Goal: Task Accomplishment & Management: Complete application form

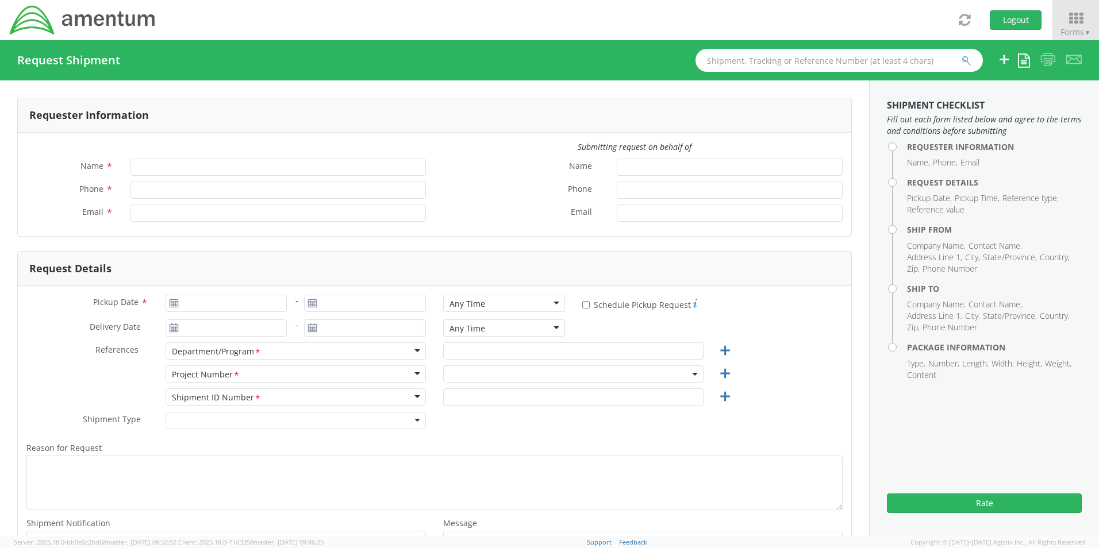
type input "[PERSON_NAME]"
type input "[PHONE_NUMBER]"
type input "[PERSON_NAME][EMAIL_ADDRESS][PERSON_NAME][DOMAIN_NAME]"
select select "0915.G3009.04.001.790.AA.SSP00"
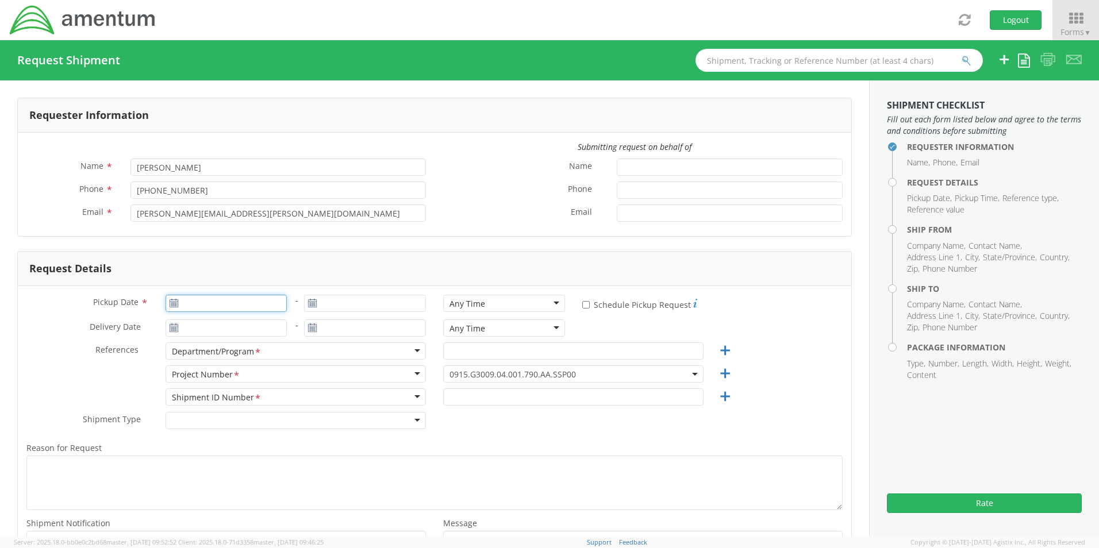
type input "[DATE]"
click at [224, 307] on input "[DATE]" at bounding box center [227, 303] width 122 height 17
click at [264, 375] on td "11" at bounding box center [266, 376] width 20 height 17
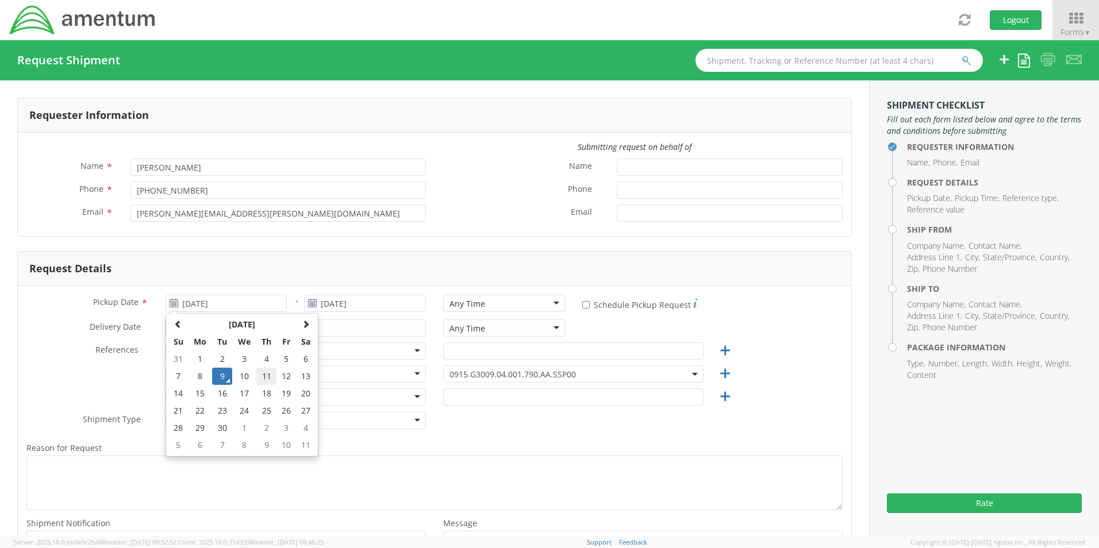
type input "[DATE]"
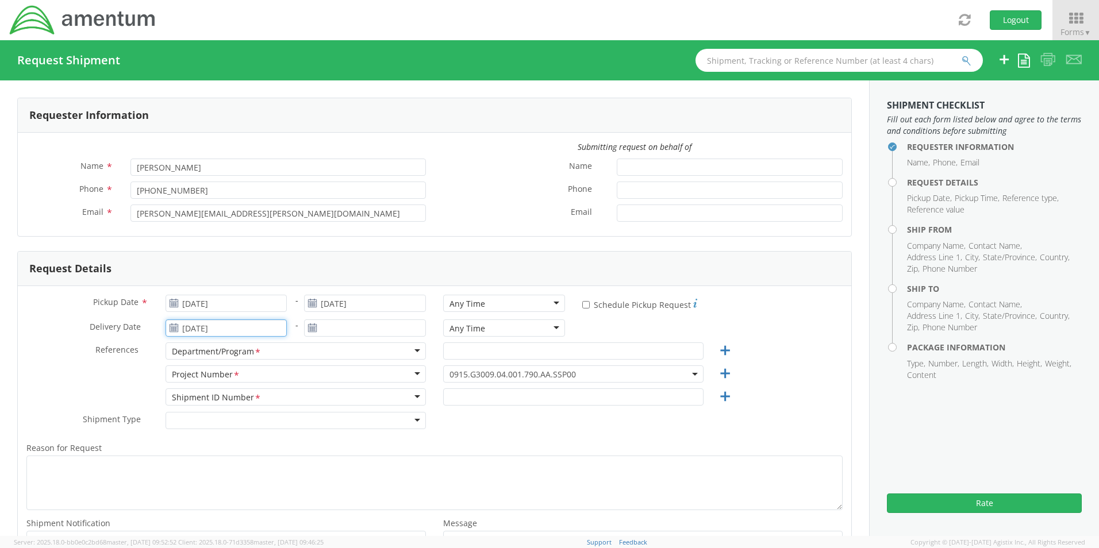
click at [208, 329] on input "[DATE]" at bounding box center [227, 328] width 122 height 17
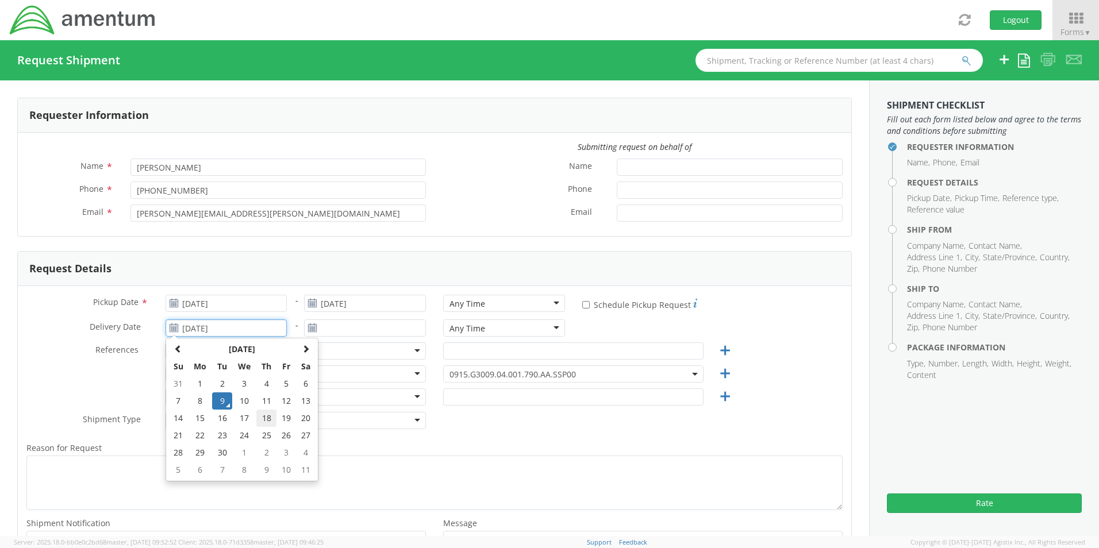
click at [266, 420] on td "18" at bounding box center [266, 418] width 20 height 17
type input "[DATE]"
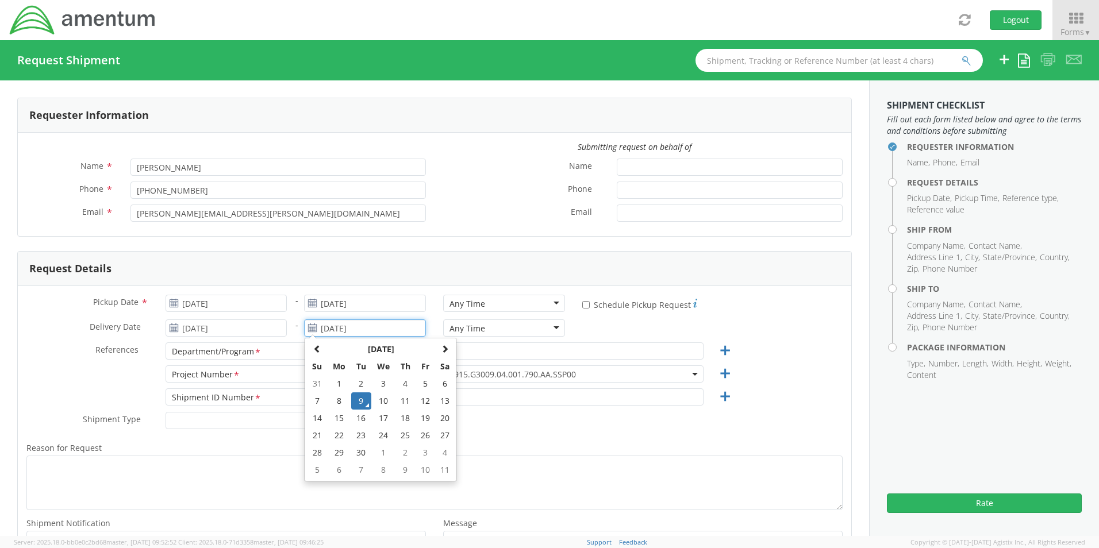
click at [325, 328] on input "[DATE]" at bounding box center [365, 328] width 122 height 17
click at [406, 419] on td "18" at bounding box center [406, 418] width 20 height 17
type input "[DATE]"
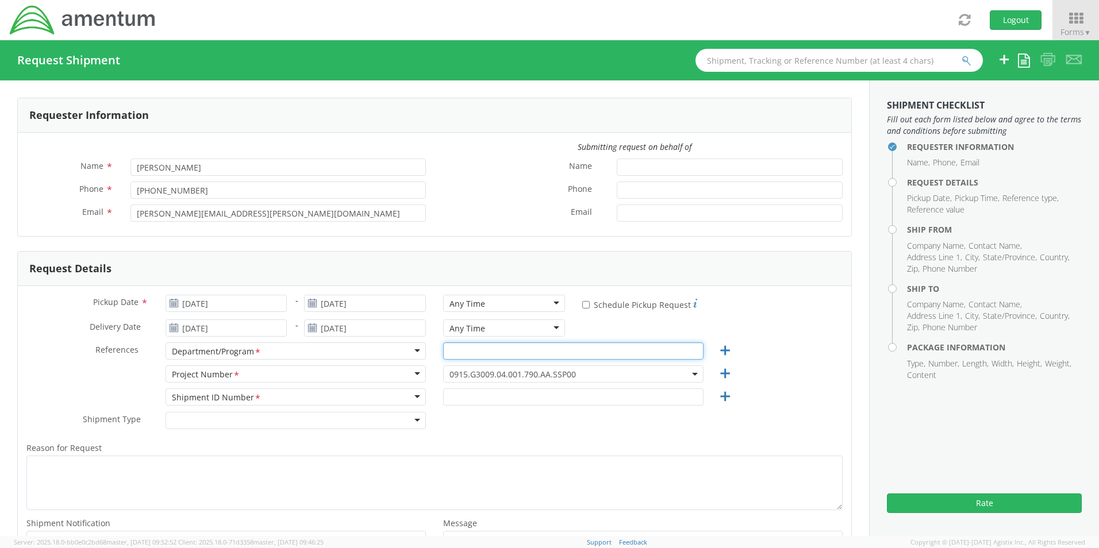
click at [466, 345] on input "text" at bounding box center [573, 351] width 260 height 17
type input "Business Ops"
click at [461, 374] on span "0915.G3009.04.001.790.AA.SSP00" at bounding box center [574, 374] width 248 height 11
click at [460, 386] on input "search" at bounding box center [572, 393] width 252 height 17
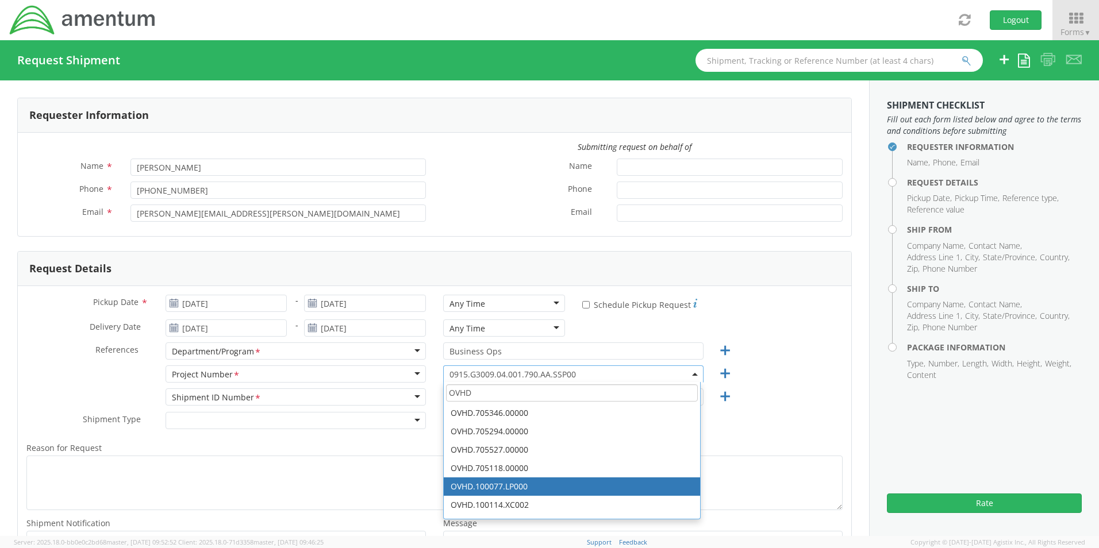
type input "OVHD"
select select "OVHD.100077.LP000"
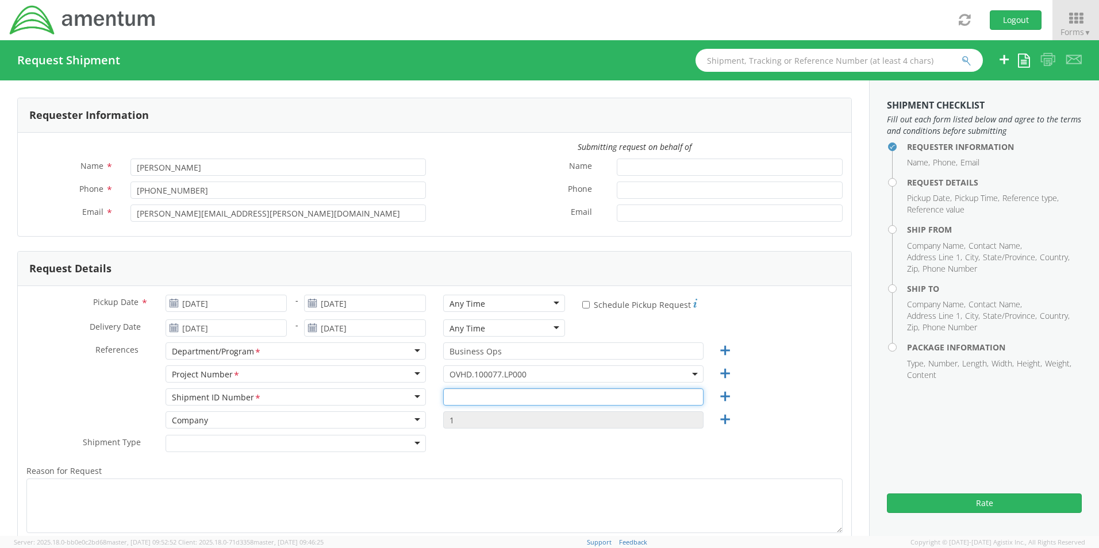
click at [464, 405] on input "text" at bounding box center [573, 397] width 260 height 17
type input "Business Ops"
click at [492, 449] on div "Shipment Type * Batch Regular" at bounding box center [435, 446] width 834 height 23
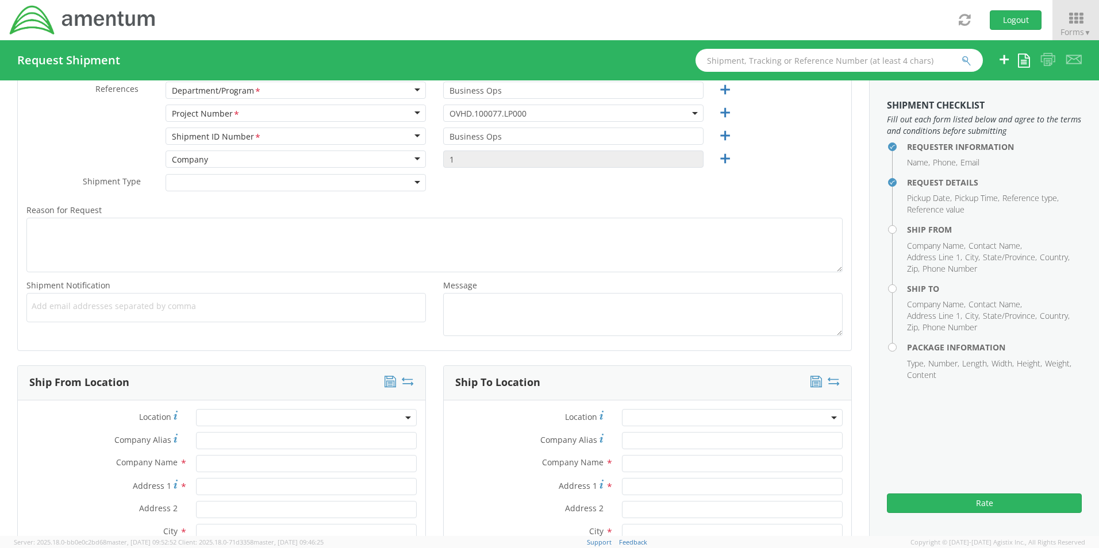
scroll to position [402, 0]
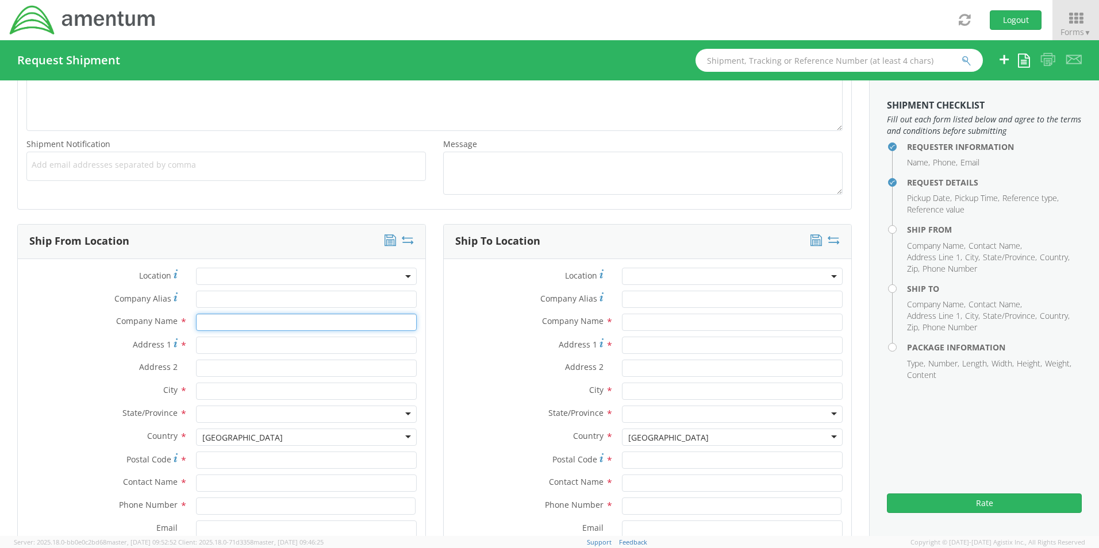
click at [221, 320] on input "text" at bounding box center [306, 322] width 221 height 17
type input "Amentum"
type input "[STREET_ADDRESS][PERSON_NAME]"
type input "ODON"
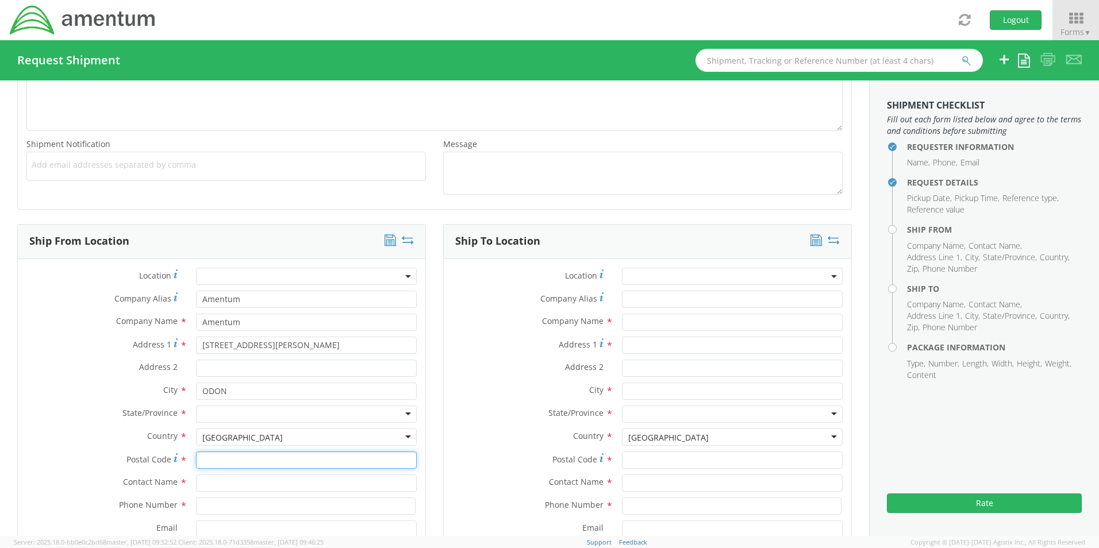
type input "47562"
type input "[PERSON_NAME]"
type input "8123453307"
type input "[PERSON_NAME][EMAIL_ADDRESS][PERSON_NAME][DOMAIN_NAME]"
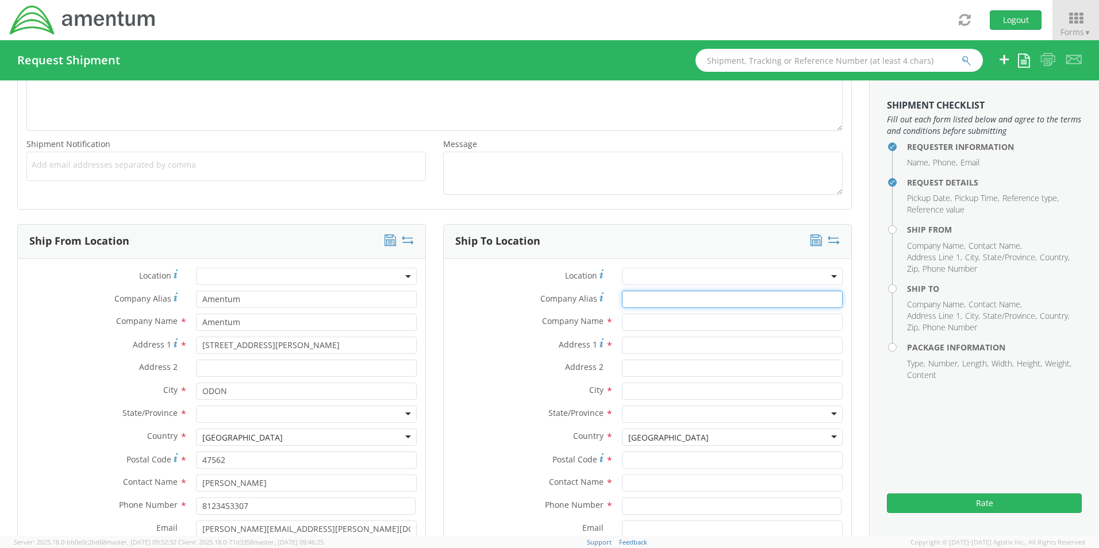
type input "Amentum"
type input "[STREET_ADDRESS]"
type input "[GEOGRAPHIC_DATA] [GEOGRAPHIC_DATA] / [GEOGRAPHIC_DATA]"
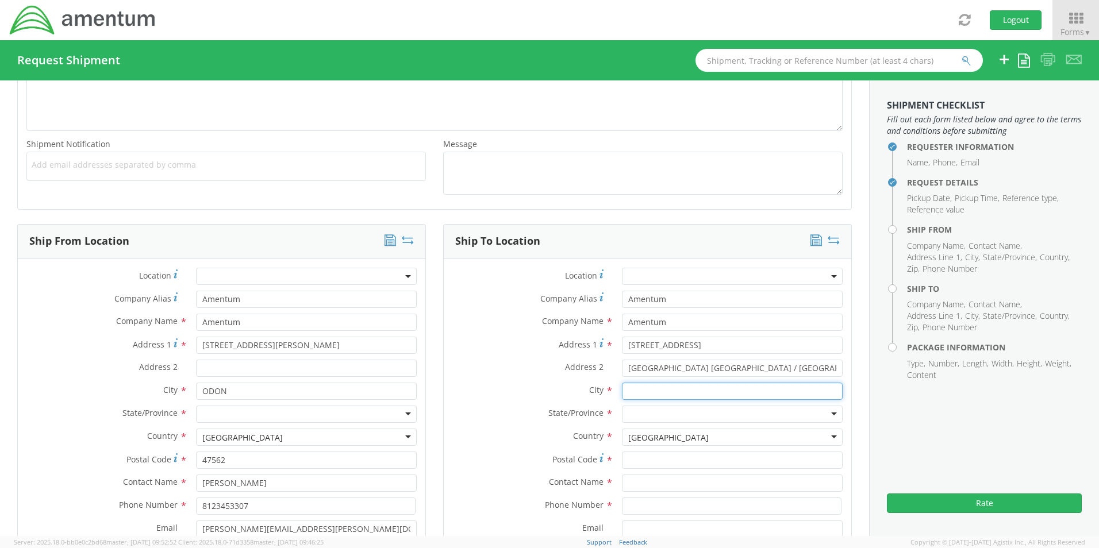
type input "[GEOGRAPHIC_DATA]"
type input "92101"
type input "[PERSON_NAME]"
type input "8124449561"
type input "[PERSON_NAME][EMAIL_ADDRESS][PERSON_NAME][DOMAIN_NAME]"
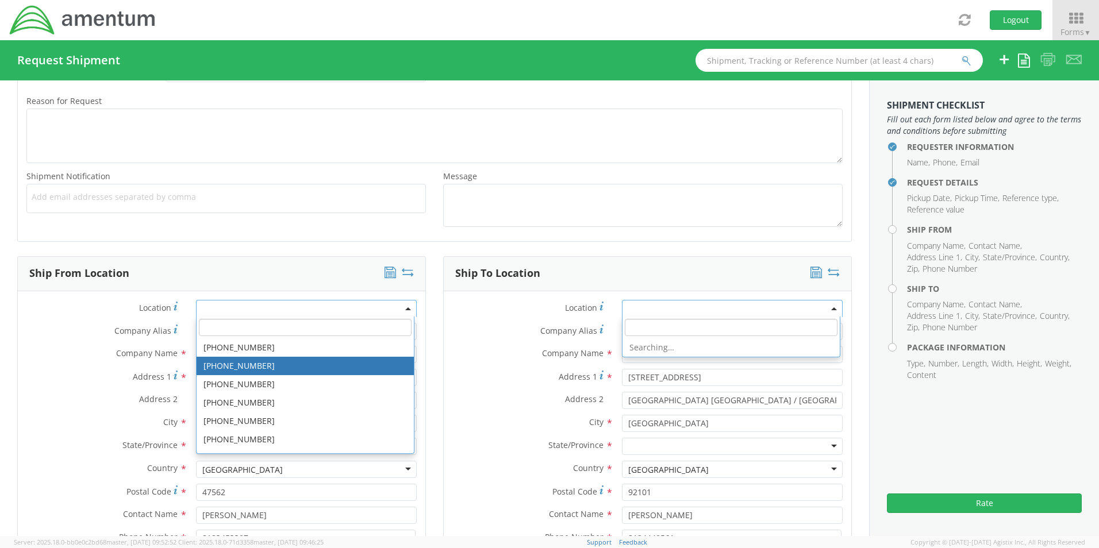
scroll to position [370, 0]
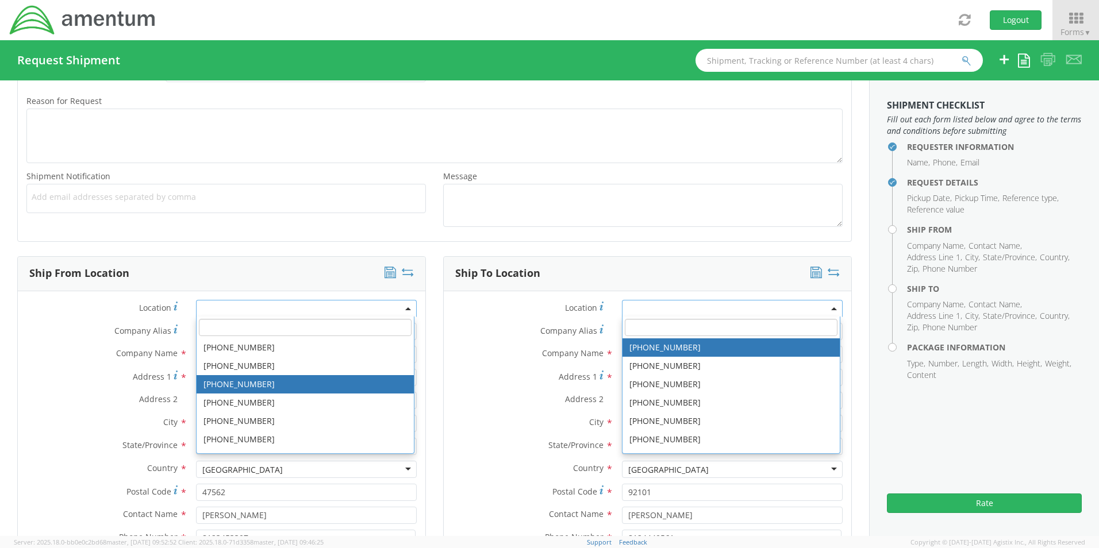
click at [475, 347] on label "Company Name *" at bounding box center [529, 353] width 170 height 15
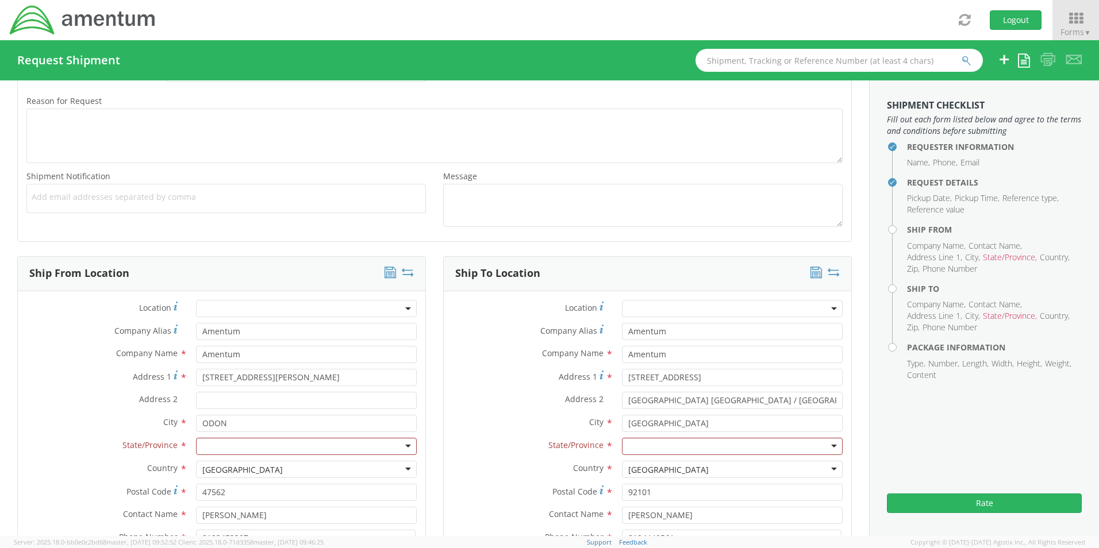
click at [202, 447] on input "select-one" at bounding box center [203, 447] width 2 height 11
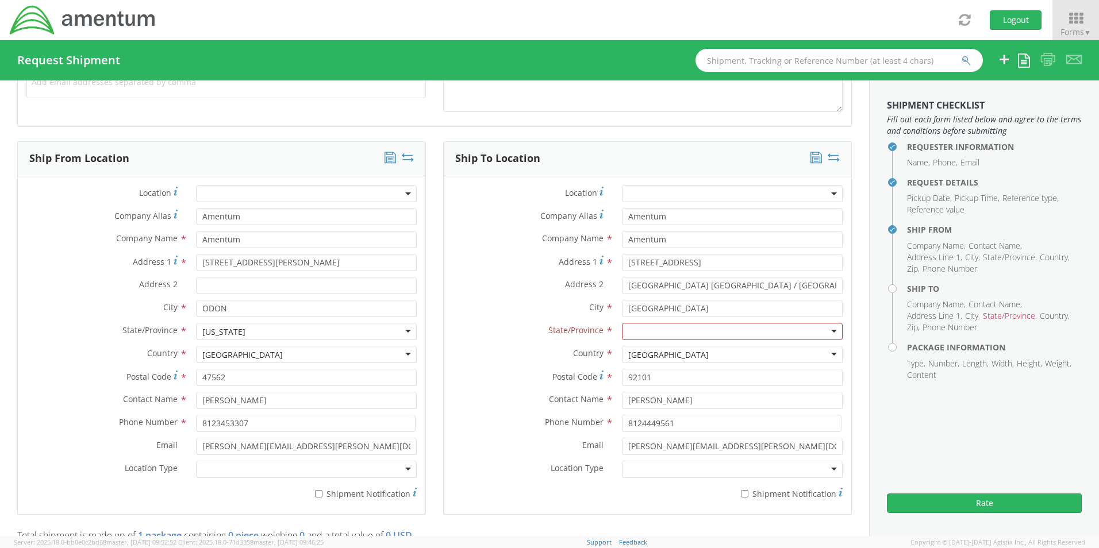
scroll to position [0, 0]
drag, startPoint x: 259, startPoint y: 400, endPoint x: 193, endPoint y: 393, distance: 66.5
click at [193, 393] on div "[PERSON_NAME]" at bounding box center [306, 400] width 238 height 17
type input "[PERSON_NAME]"
type input "Amentum"
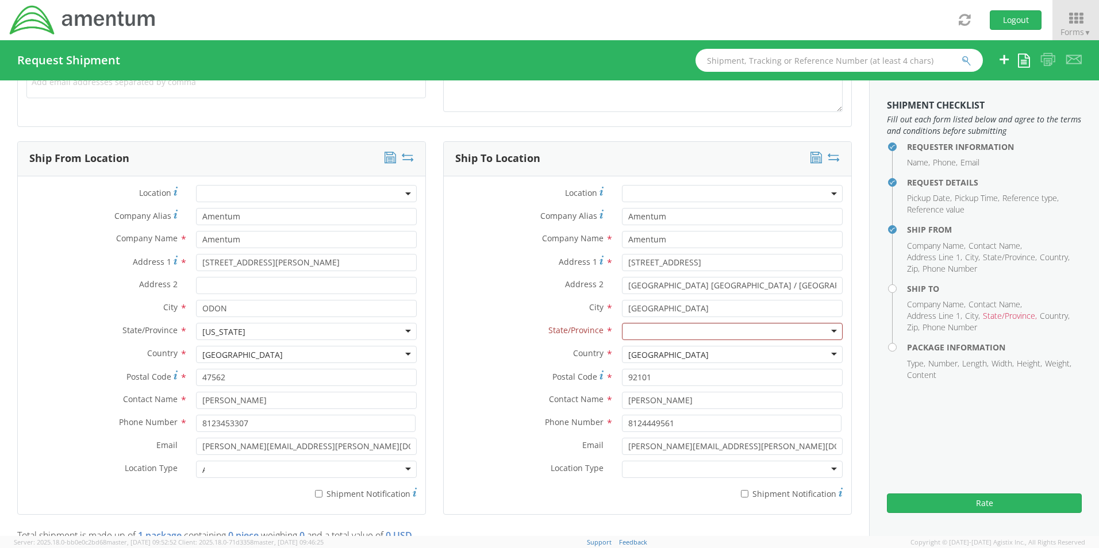
type input "Amentum"
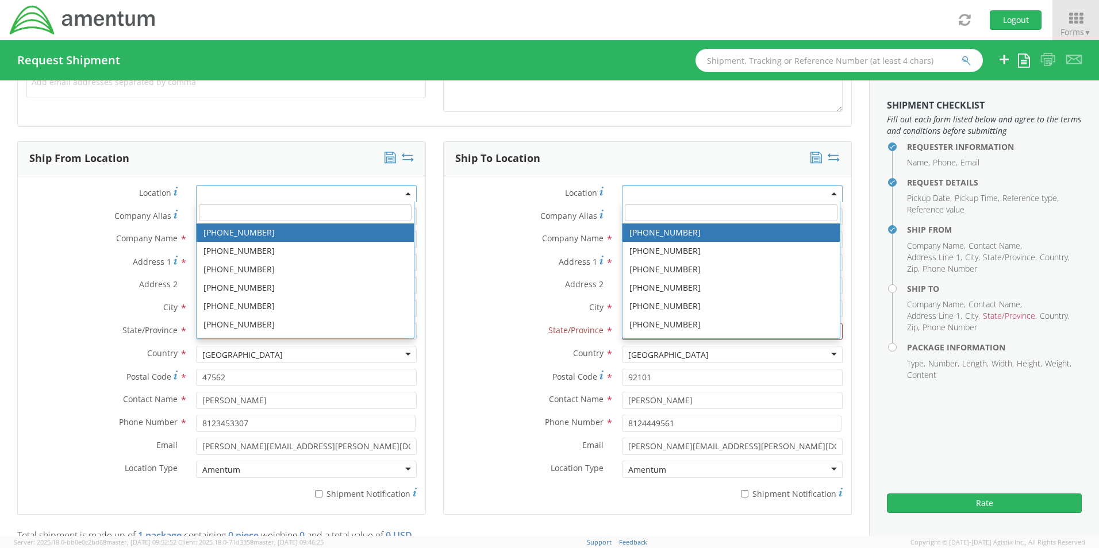
type input "[GEOGRAPHIC_DATA]"
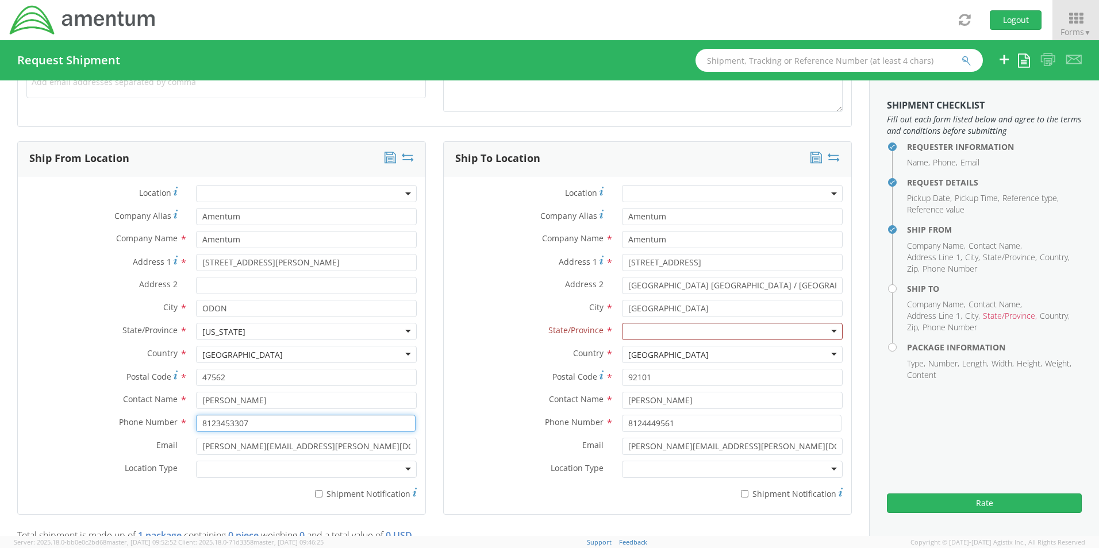
drag, startPoint x: 255, startPoint y: 424, endPoint x: 189, endPoint y: 419, distance: 65.7
click at [189, 419] on div "8123453307" at bounding box center [306, 423] width 238 height 17
type input "8124868185"
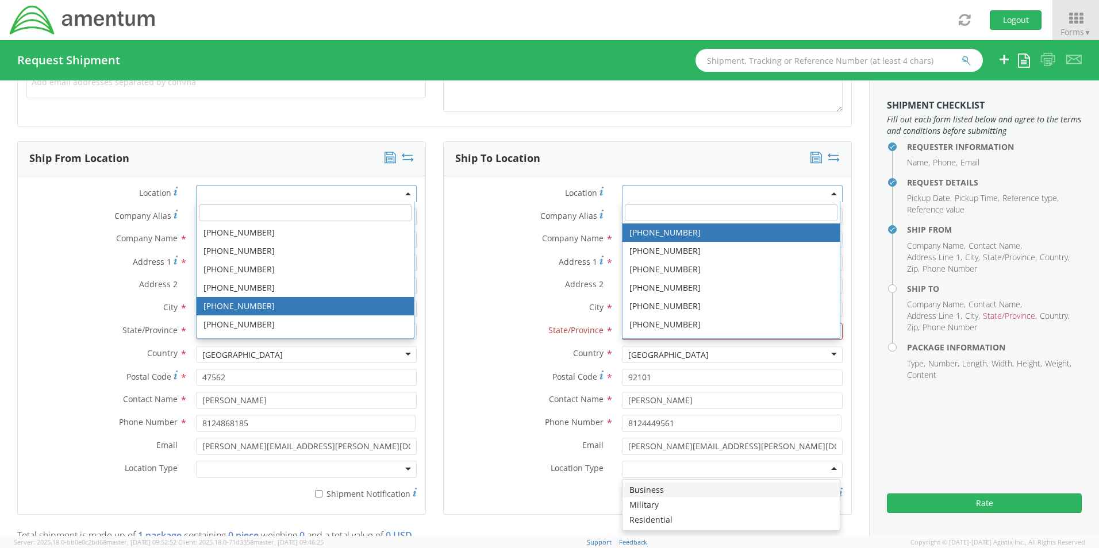
type input "[GEOGRAPHIC_DATA]"
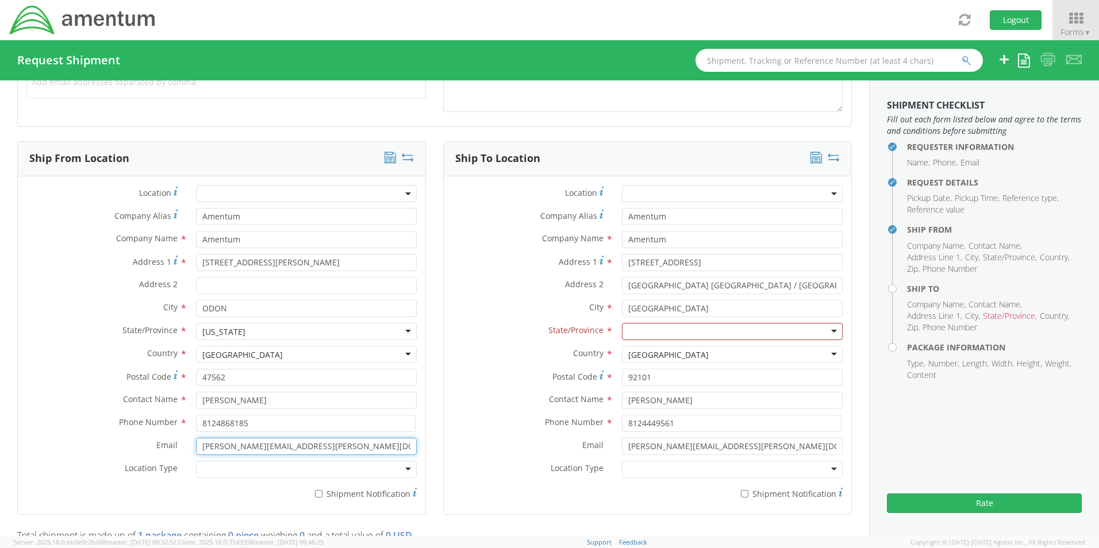
drag, startPoint x: 324, startPoint y: 447, endPoint x: 116, endPoint y: 417, distance: 210.3
click at [116, 417] on div "Location * Company Alias * Amentum Company Name * Amentum searching... Address …" at bounding box center [222, 345] width 408 height 321
type input "[PERSON_NAME][EMAIL_ADDRESS][PERSON_NAME][DOMAIN_NAME]"
type input "Amentum"
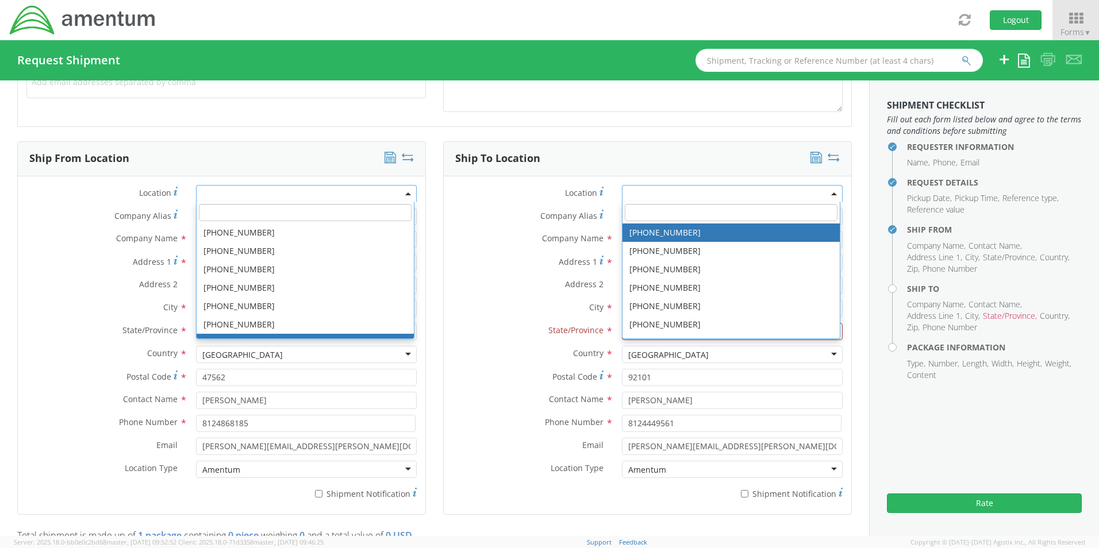
type input "[GEOGRAPHIC_DATA]"
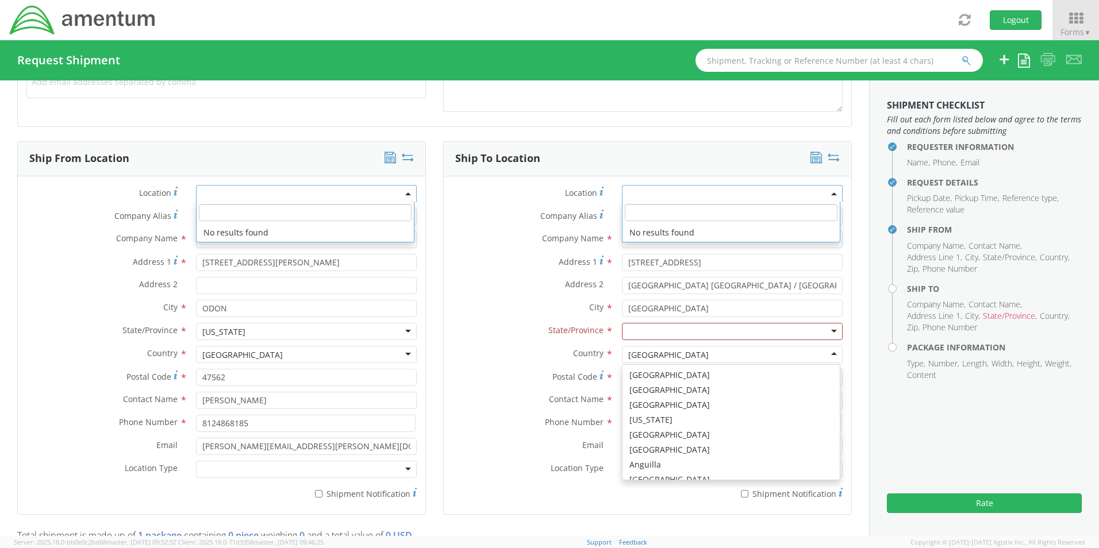
click at [516, 291] on label "Address 2 *" at bounding box center [529, 284] width 170 height 15
click at [622, 291] on input "[GEOGRAPHIC_DATA] [GEOGRAPHIC_DATA] / [GEOGRAPHIC_DATA]" at bounding box center [732, 285] width 221 height 17
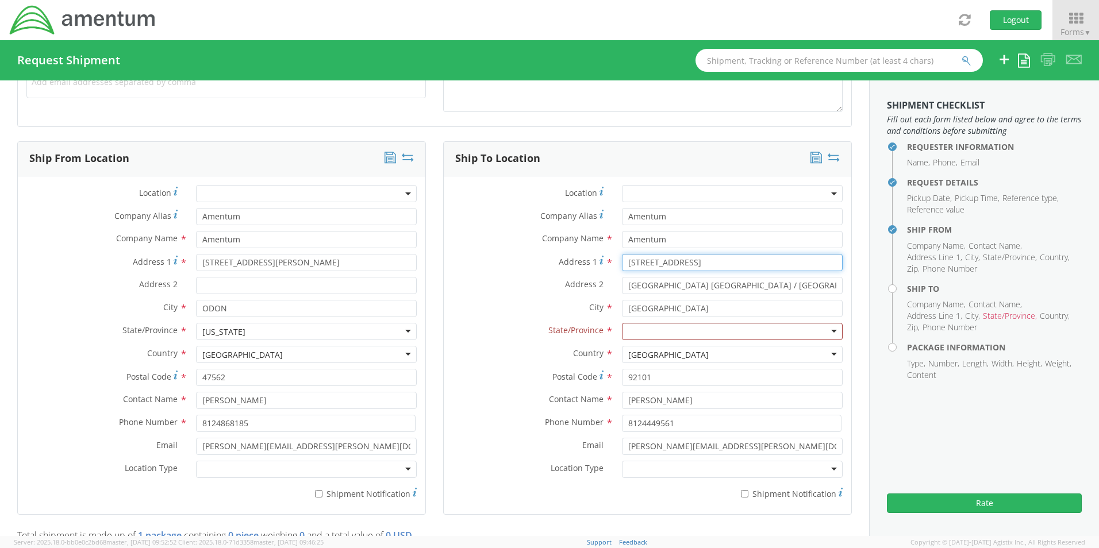
drag, startPoint x: 702, startPoint y: 264, endPoint x: 618, endPoint y: 262, distance: 84.5
click at [622, 262] on input "[STREET_ADDRESS]" at bounding box center [732, 262] width 221 height 17
type input "6180 Guardian Gateway"
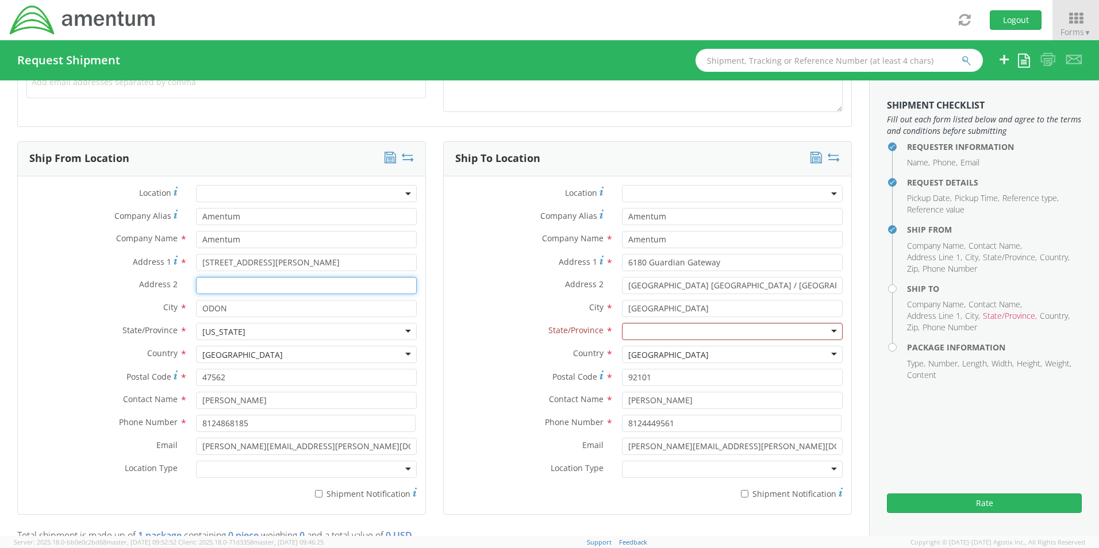
type input "Suite 118-120"
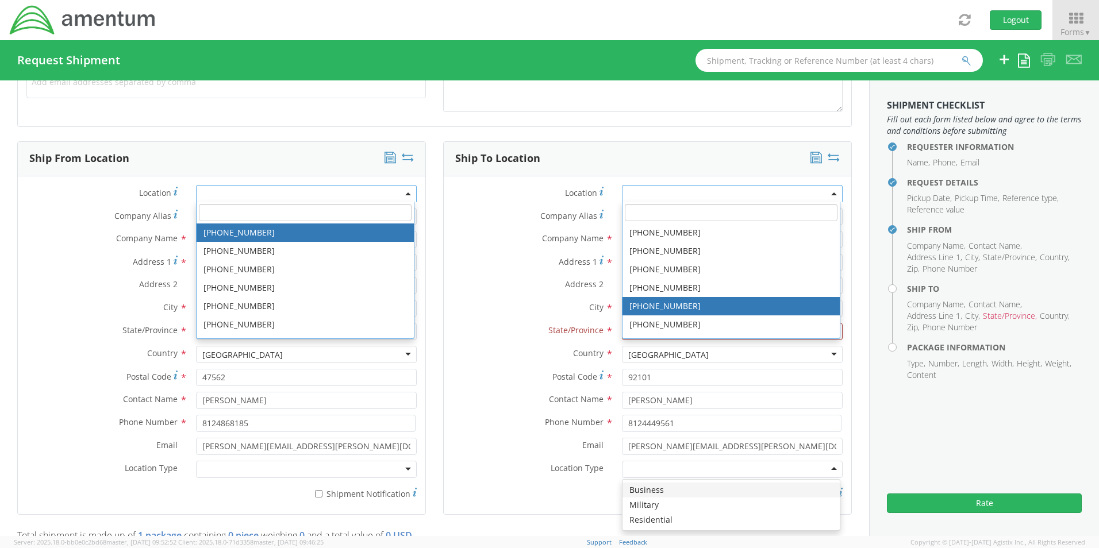
type input "[GEOGRAPHIC_DATA]"
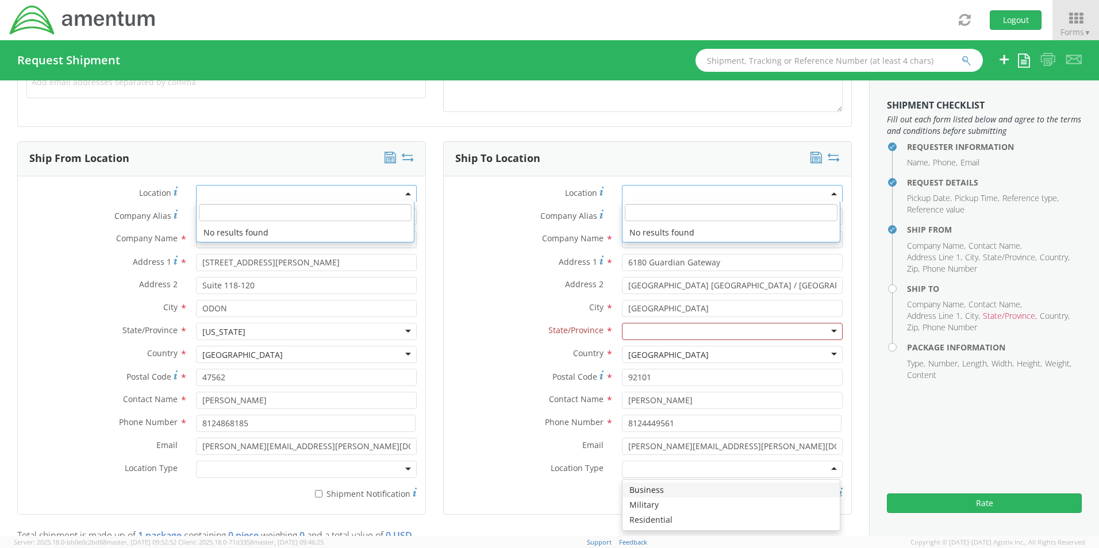
click at [475, 363] on div "Country * [GEOGRAPHIC_DATA] [GEOGRAPHIC_DATA] [GEOGRAPHIC_DATA] [GEOGRAPHIC_DAT…" at bounding box center [648, 354] width 408 height 17
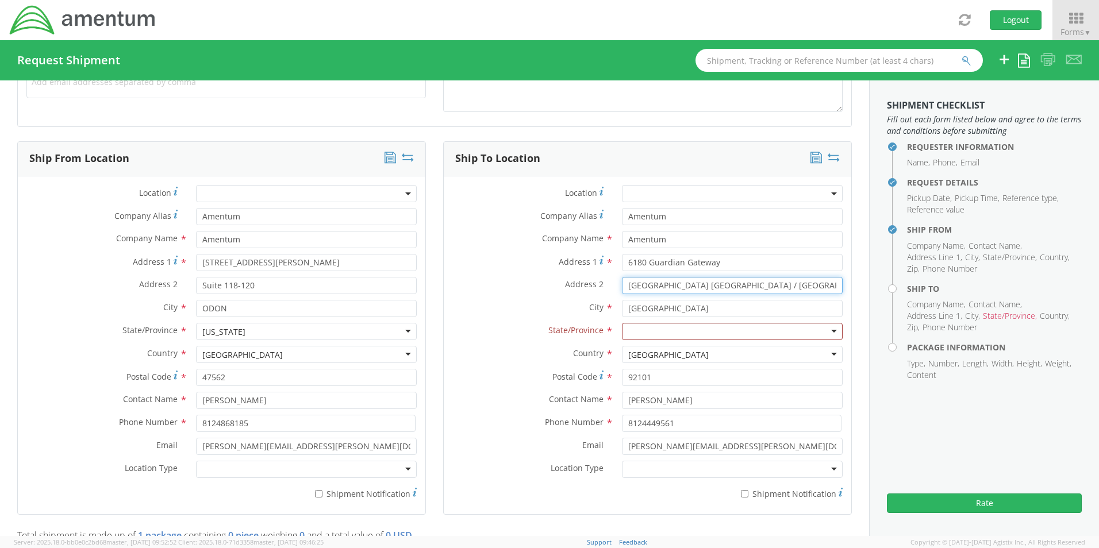
scroll to position [0, 2]
drag, startPoint x: 625, startPoint y: 287, endPoint x: 839, endPoint y: 286, distance: 214.4
click at [839, 286] on div "[GEOGRAPHIC_DATA] [GEOGRAPHIC_DATA] / [GEOGRAPHIC_DATA]" at bounding box center [732, 285] width 238 height 17
type input "Suite 118-120"
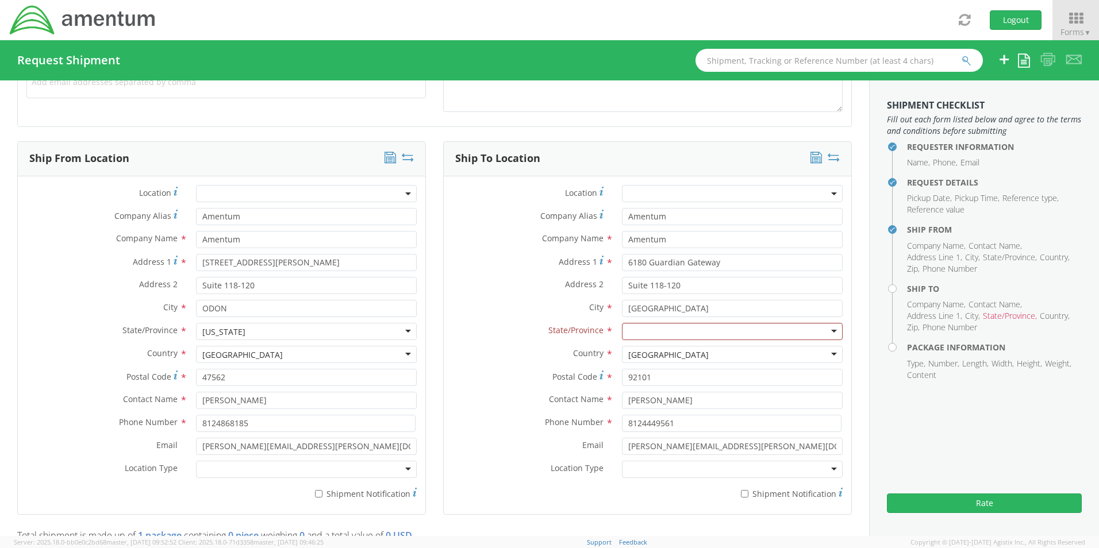
click at [542, 296] on div "Address 2 * Suite 118-120" at bounding box center [648, 288] width 408 height 23
drag, startPoint x: 715, startPoint y: 311, endPoint x: 566, endPoint y: 311, distance: 149.5
click at [566, 311] on div "City * [GEOGRAPHIC_DATA] searching..." at bounding box center [648, 308] width 408 height 17
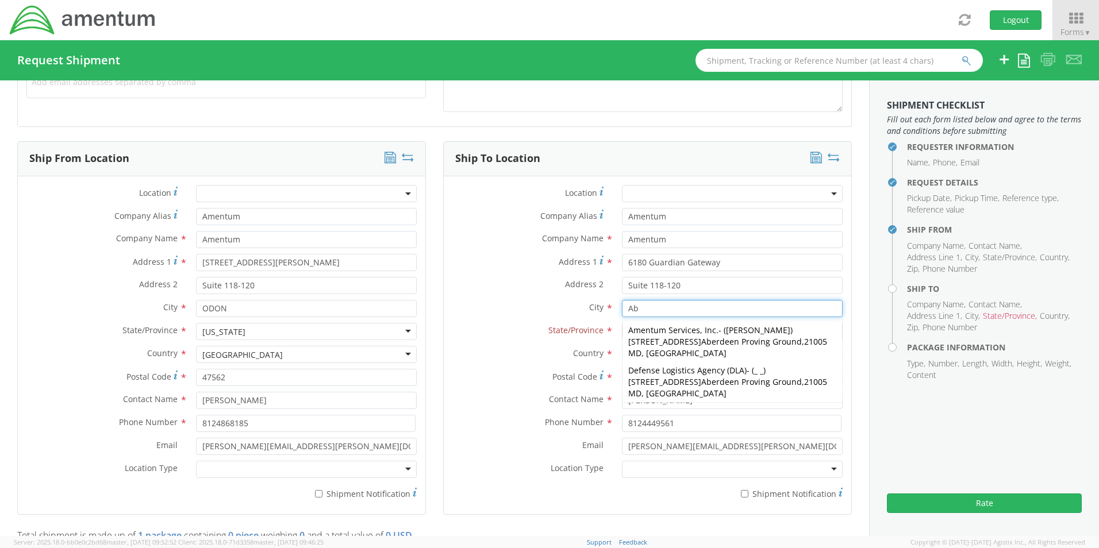
type input "Aberdeen Proving Ground"
type input "Amentum"
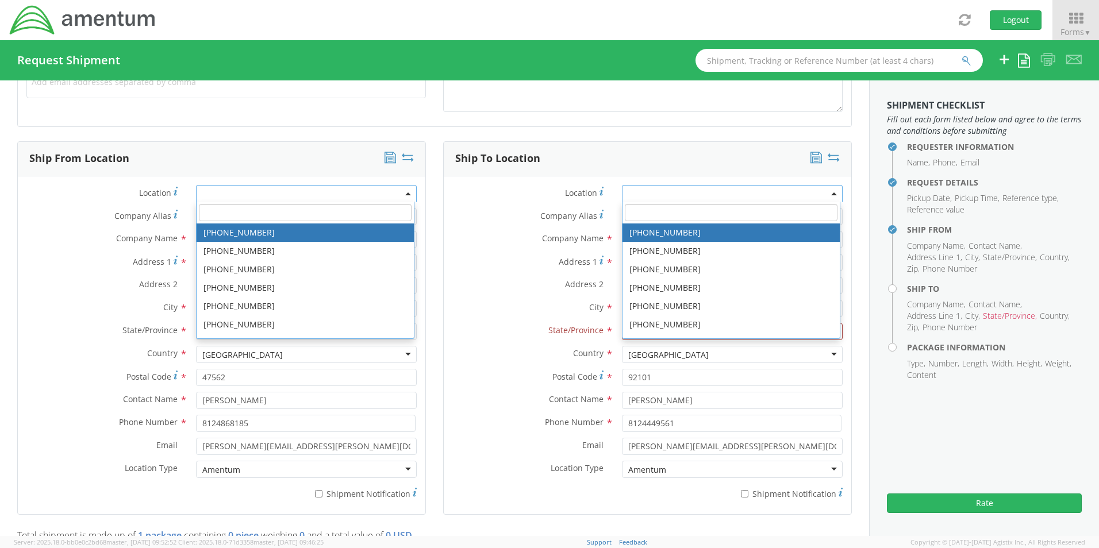
type input "[GEOGRAPHIC_DATA]"
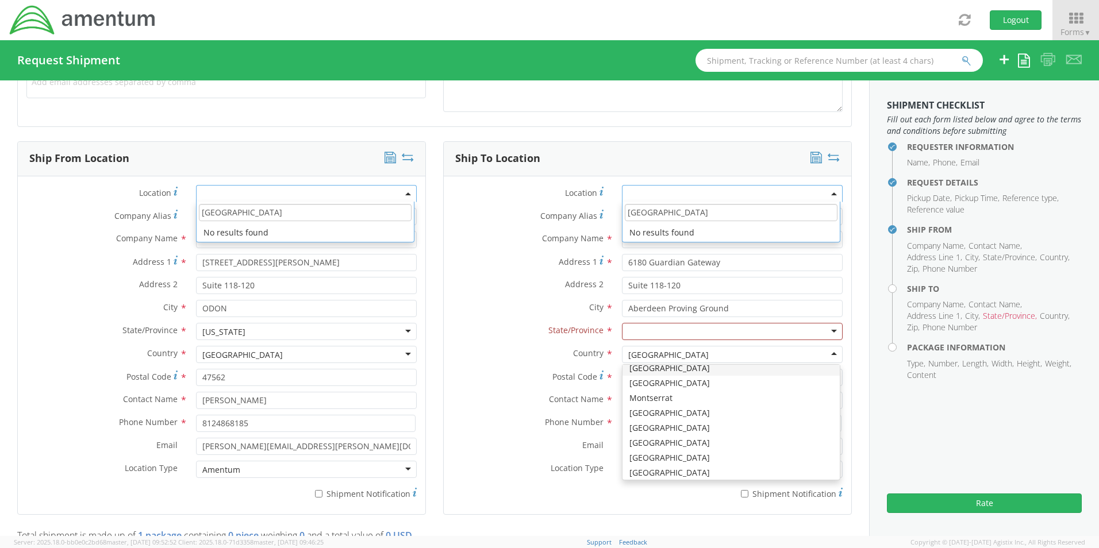
scroll to position [1925, 0]
click at [653, 331] on div at bounding box center [732, 331] width 221 height 17
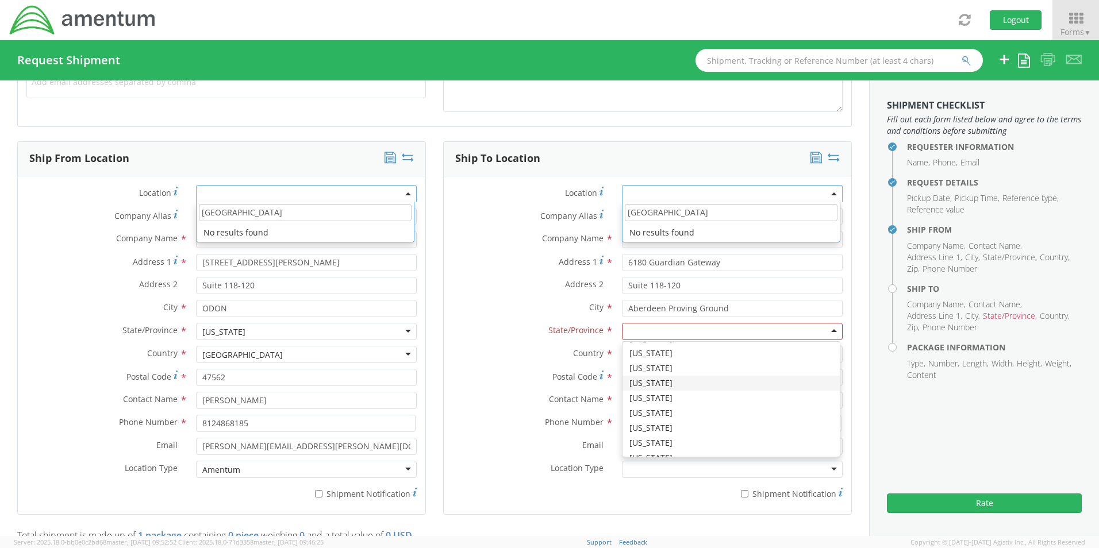
scroll to position [345, 0]
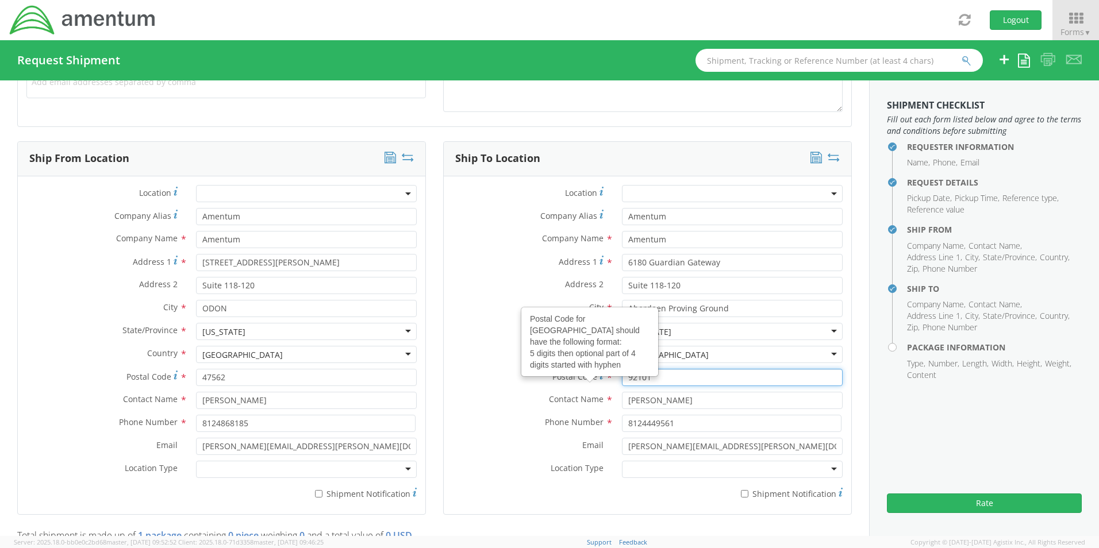
drag, startPoint x: 661, startPoint y: 373, endPoint x: 597, endPoint y: 373, distance: 63.8
click at [597, 373] on div "Postal Code Postal Code for United States should have the following format: 5 d…" at bounding box center [648, 377] width 408 height 17
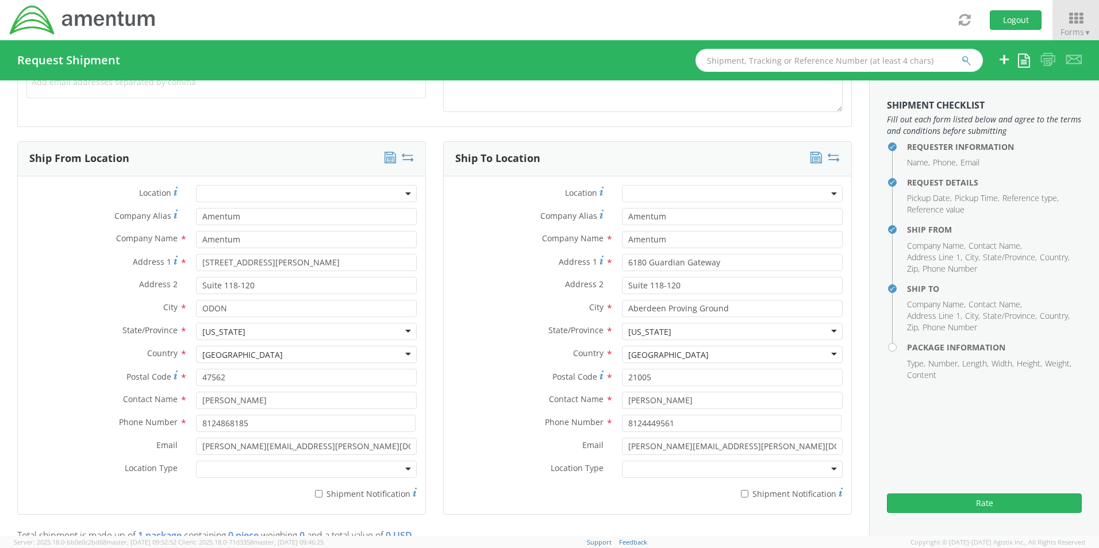
type input "21005"
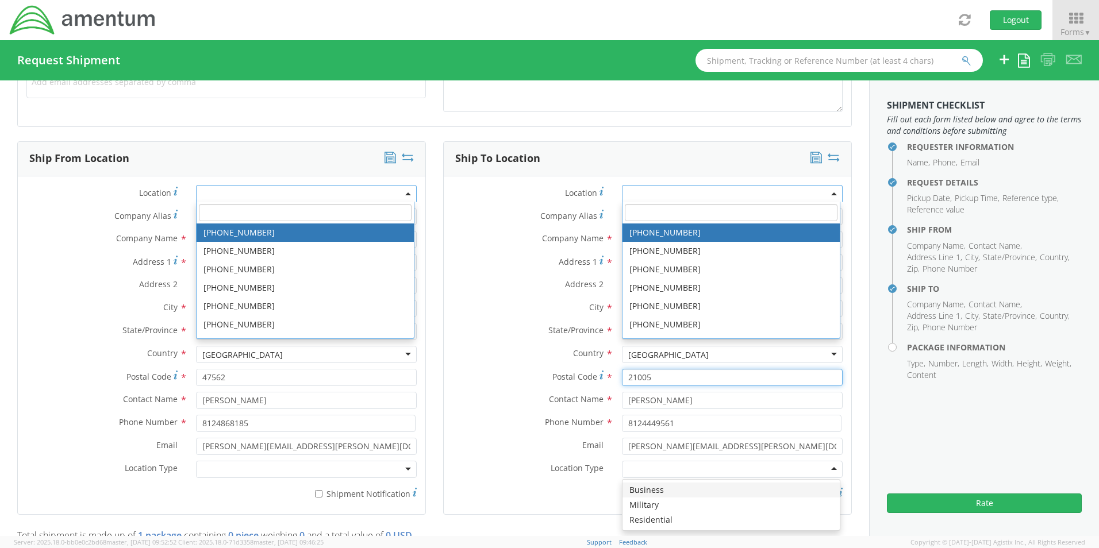
scroll to position [0, 0]
type input "[GEOGRAPHIC_DATA]"
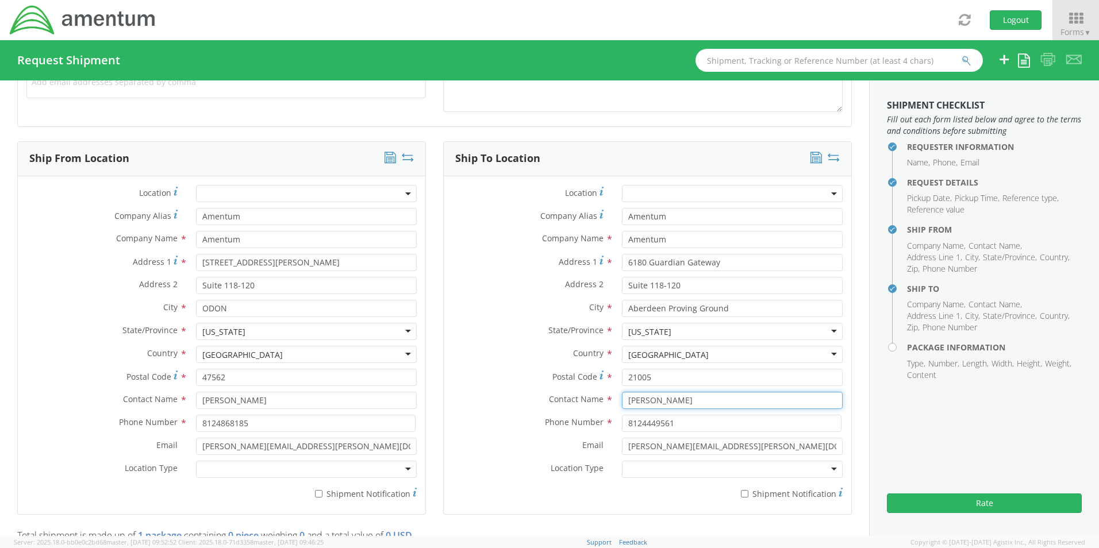
drag, startPoint x: 680, startPoint y: 405, endPoint x: 554, endPoint y: 402, distance: 125.4
click at [554, 402] on div "Contact Name * [PERSON_NAME]" at bounding box center [648, 400] width 408 height 17
click at [652, 398] on input "text" at bounding box center [732, 400] width 221 height 17
type input "[PERSON_NAME]"
drag, startPoint x: 657, startPoint y: 423, endPoint x: 592, endPoint y: 424, distance: 65.0
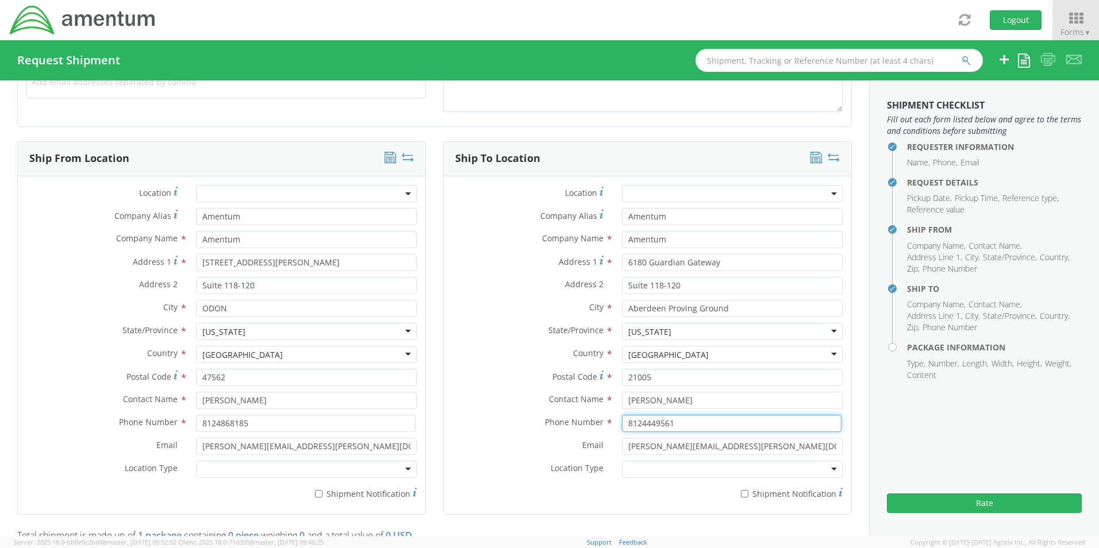
click at [592, 424] on div "Phone Number * 8124449561" at bounding box center [648, 423] width 408 height 17
type input "4103068223"
type input "Amentum"
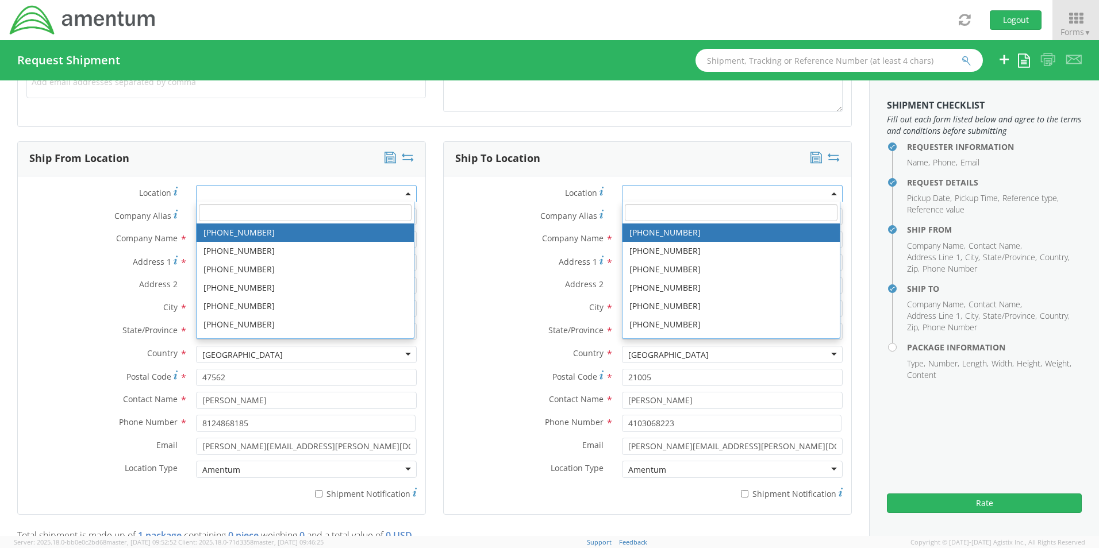
type input "[GEOGRAPHIC_DATA]"
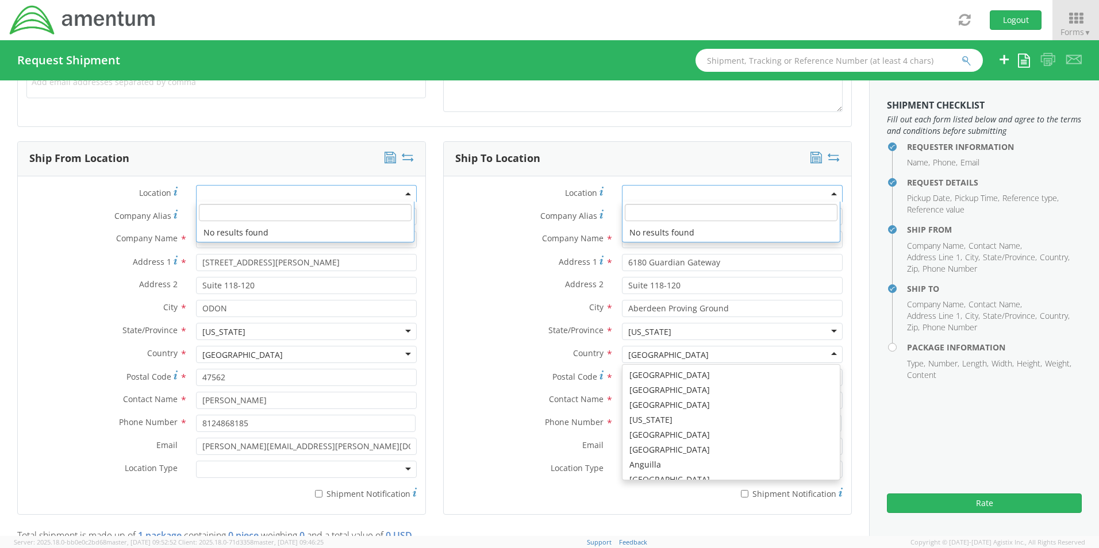
click at [481, 492] on div "* Shipment Notification" at bounding box center [648, 492] width 408 height 16
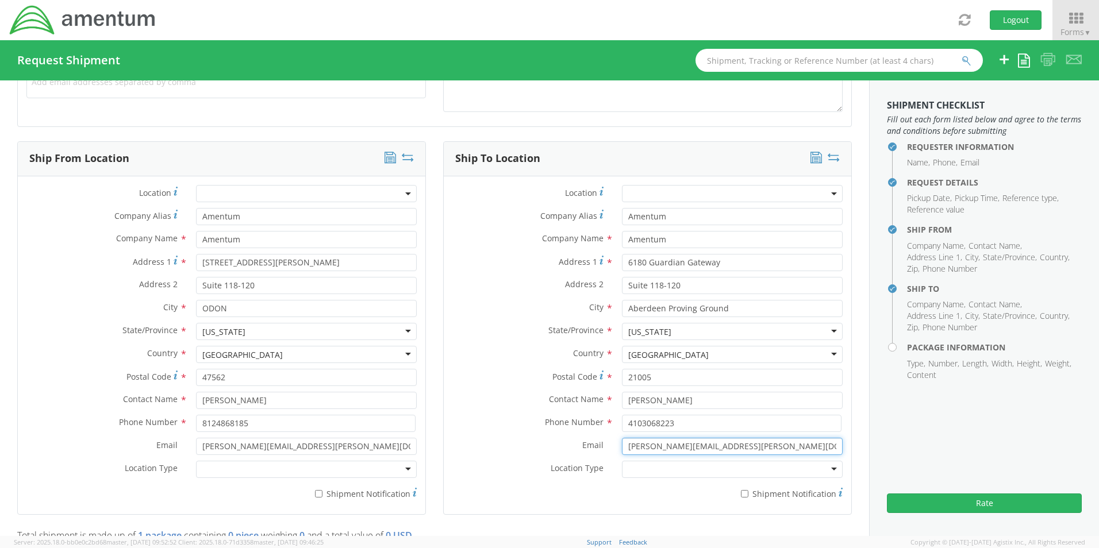
drag, startPoint x: 739, startPoint y: 447, endPoint x: 558, endPoint y: 450, distance: 181.1
click at [558, 450] on div "Email * [PERSON_NAME][EMAIL_ADDRESS][PERSON_NAME][DOMAIN_NAME]" at bounding box center [648, 446] width 408 height 17
click at [631, 448] on input "Email *" at bounding box center [732, 446] width 221 height 17
paste input "[PERSON_NAME][EMAIL_ADDRESS][PERSON_NAME][DOMAIN_NAME]"
type input "[PERSON_NAME][EMAIL_ADDRESS][PERSON_NAME][DOMAIN_NAME]"
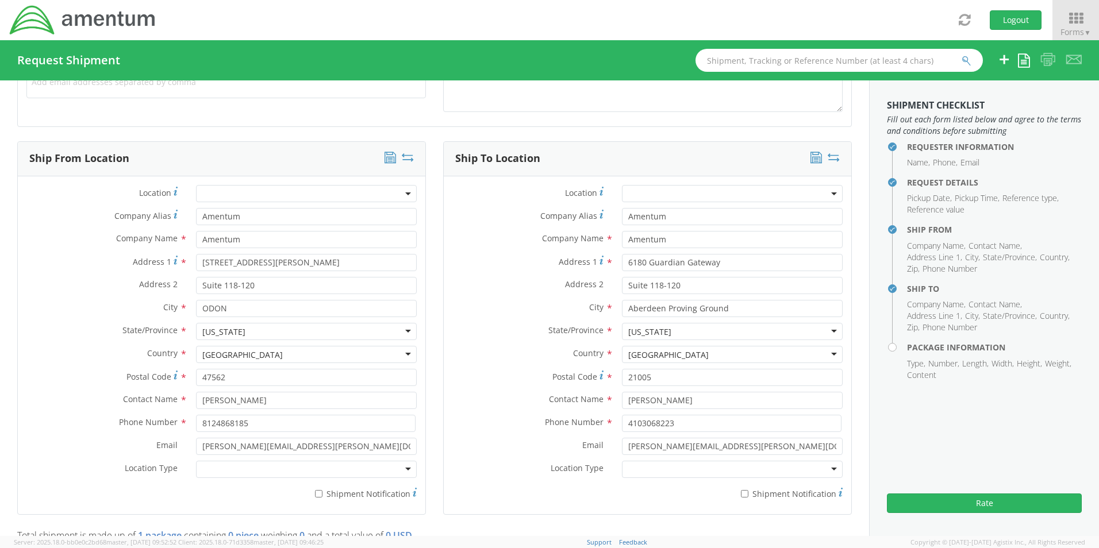
click at [491, 405] on label "Contact Name *" at bounding box center [529, 399] width 170 height 15
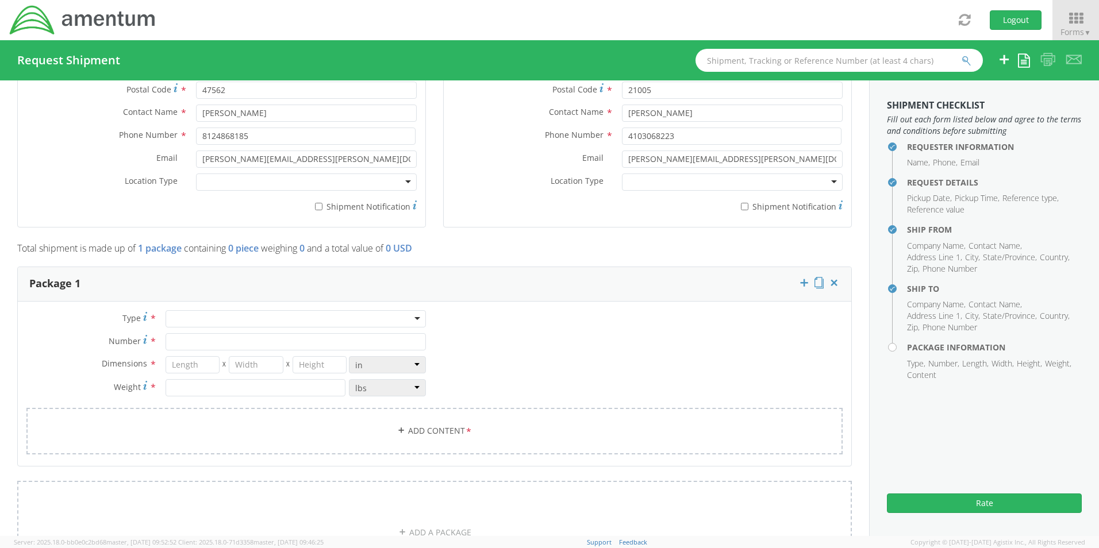
scroll to position [830, 0]
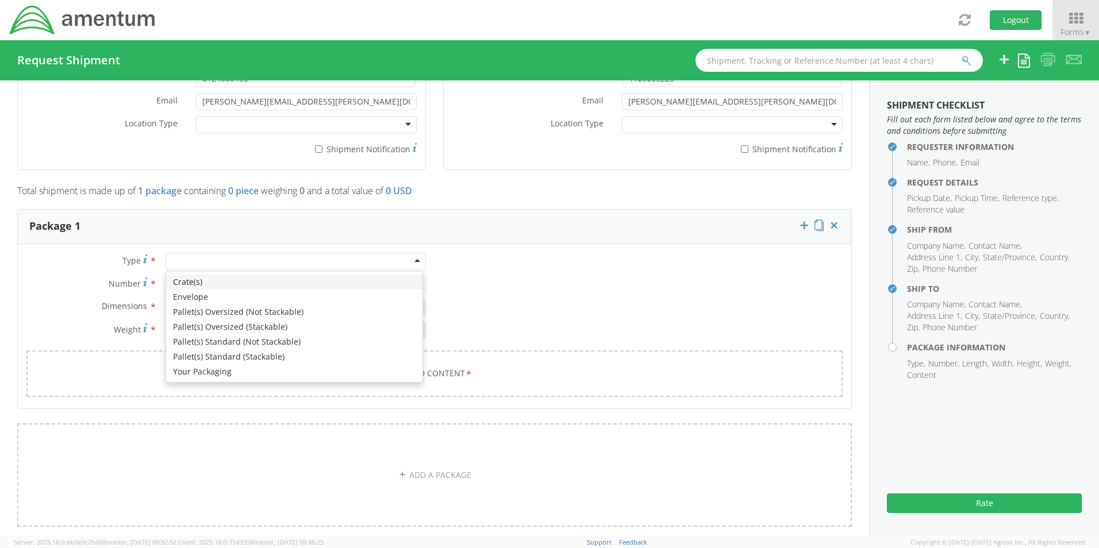
click at [182, 263] on div at bounding box center [296, 261] width 260 height 17
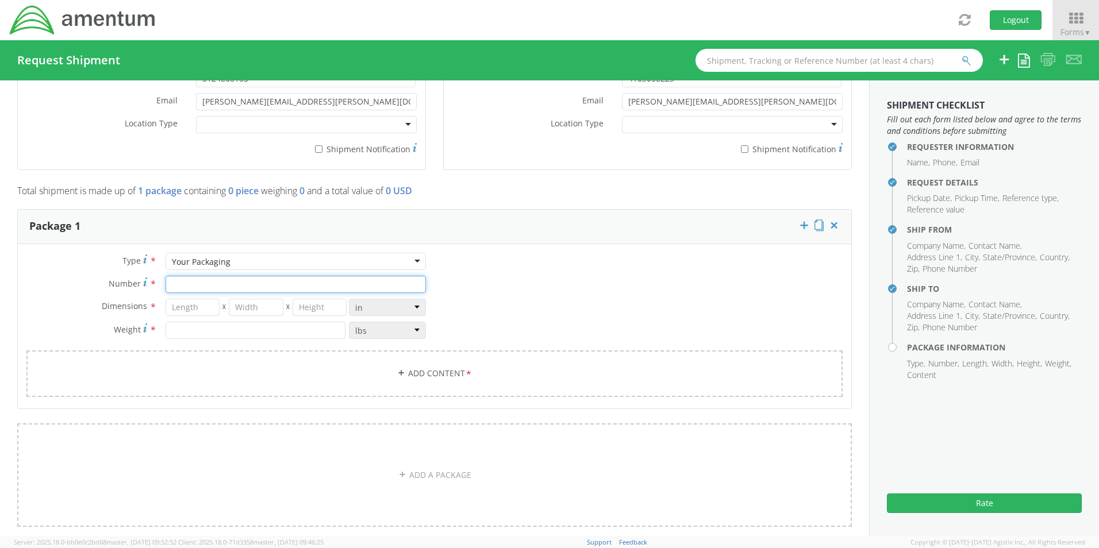
click at [194, 287] on input "Number *" at bounding box center [296, 284] width 260 height 17
type input "1"
click at [191, 308] on input "number" at bounding box center [193, 307] width 55 height 17
type input "12.5"
click at [254, 314] on input "number" at bounding box center [256, 307] width 55 height 17
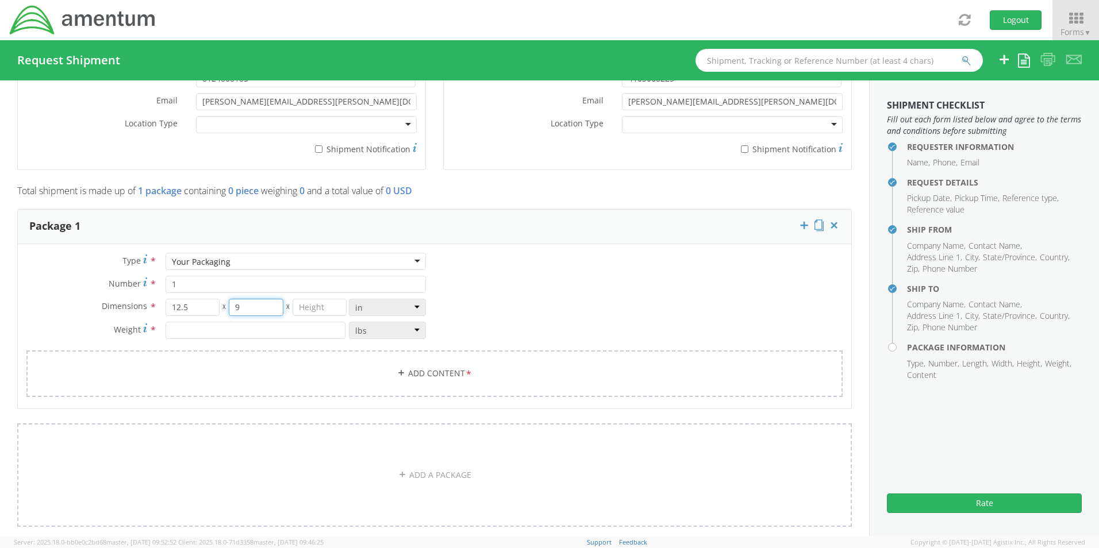
type input "9"
click at [324, 308] on input "number" at bounding box center [320, 307] width 55 height 17
type input "7.5"
click at [532, 316] on div "Type * Your Packaging Your Packaging Crate(s) Envelope Pallet(s) Oversized (Not…" at bounding box center [435, 332] width 834 height 159
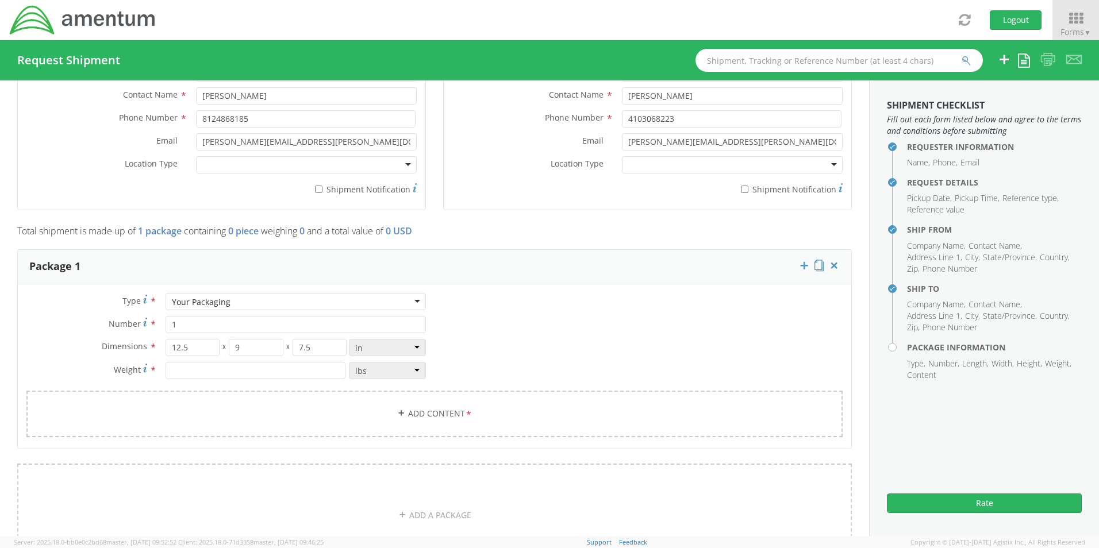
scroll to position [773, 0]
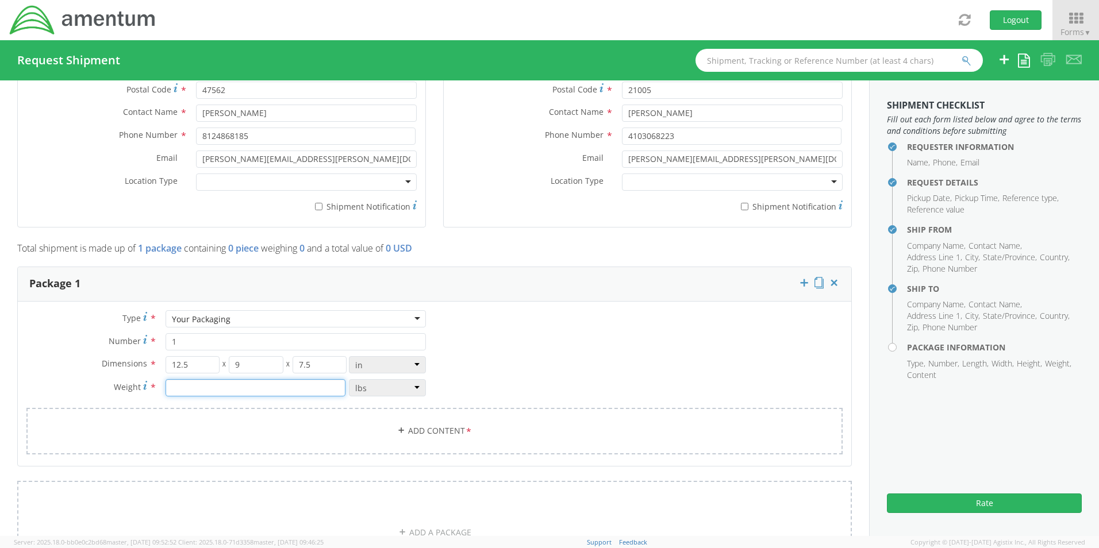
click at [192, 390] on input "number" at bounding box center [256, 387] width 180 height 17
type input "4.32"
click at [538, 389] on div "Type * Your Packaging Your Packaging Crate(s) Envelope Pallet(s) Oversized (Not…" at bounding box center [435, 389] width 834 height 159
click at [446, 432] on link "Add Content *" at bounding box center [434, 431] width 816 height 47
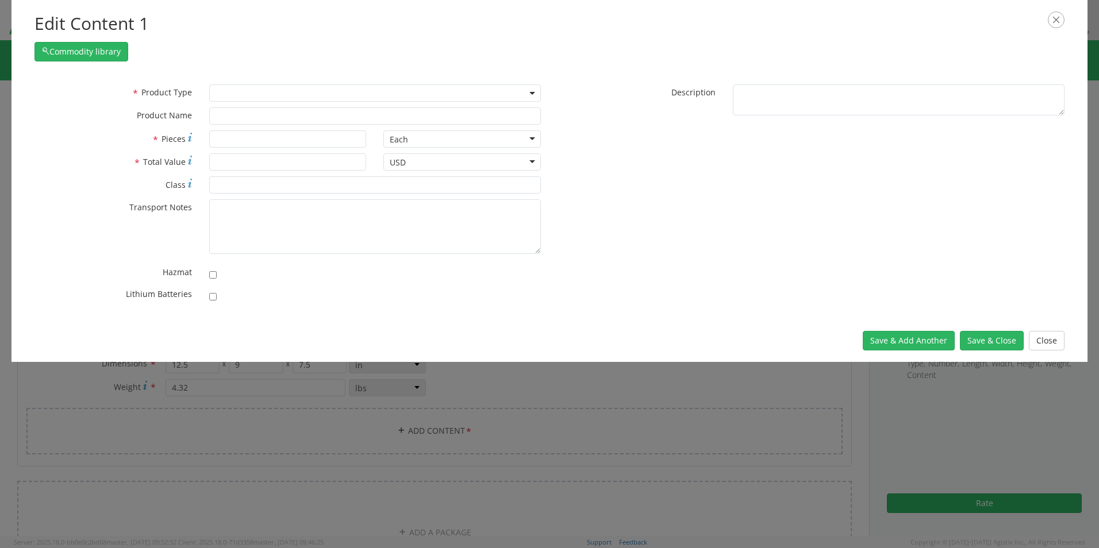
click at [277, 86] on span at bounding box center [375, 93] width 332 height 17
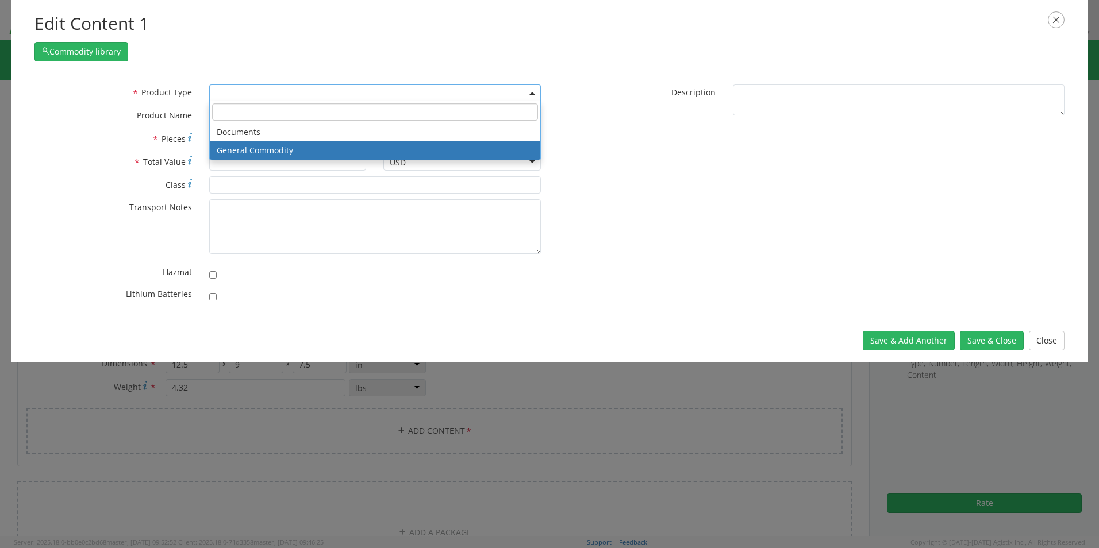
select select "COMMODITY"
type input "General Commodity"
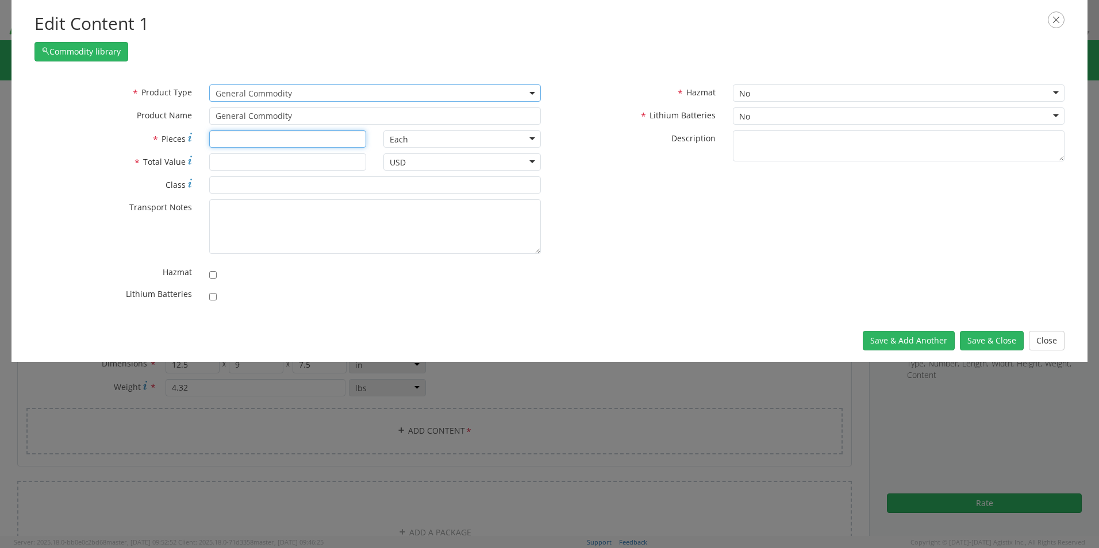
click at [249, 133] on input "* Pieces" at bounding box center [288, 138] width 158 height 17
type input "1"
click at [239, 155] on input "* Total Value" at bounding box center [288, 161] width 158 height 17
type input "10.00"
click at [985, 341] on button "Save & Close" at bounding box center [992, 341] width 64 height 20
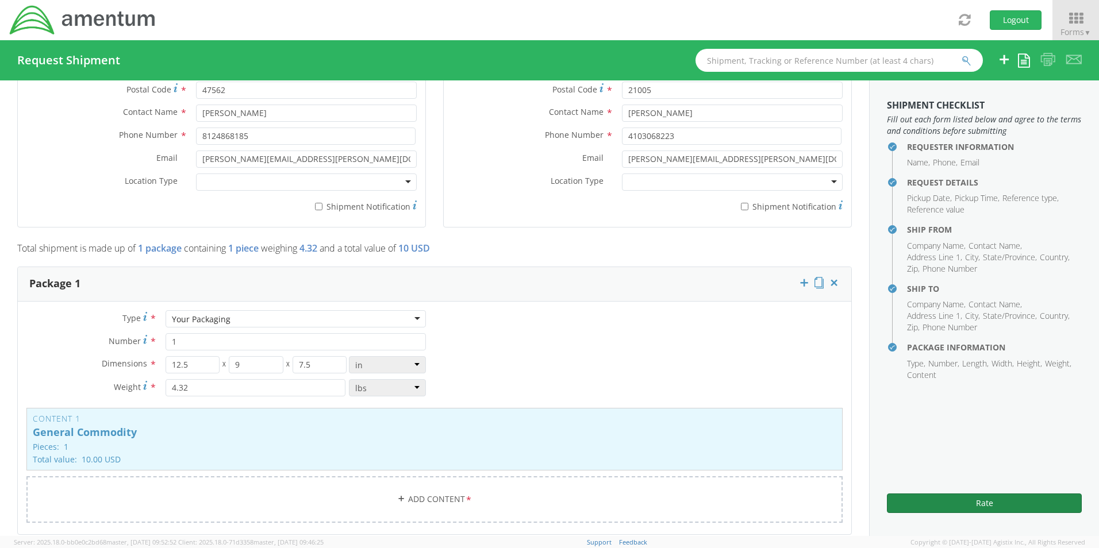
click at [932, 506] on button "Rate" at bounding box center [984, 504] width 195 height 20
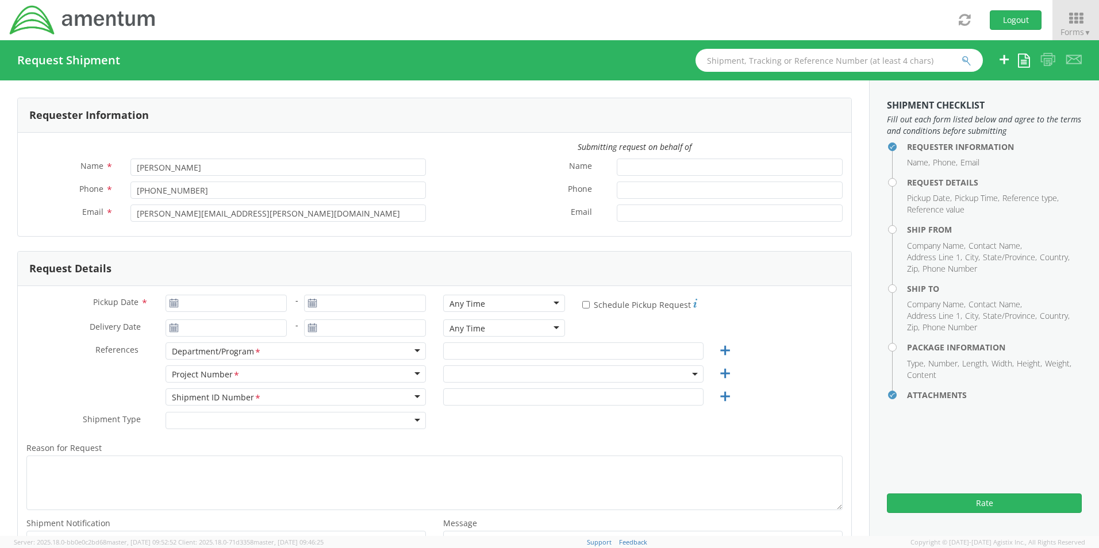
select select "0915.G3009.04.001.790.AA.SSP00"
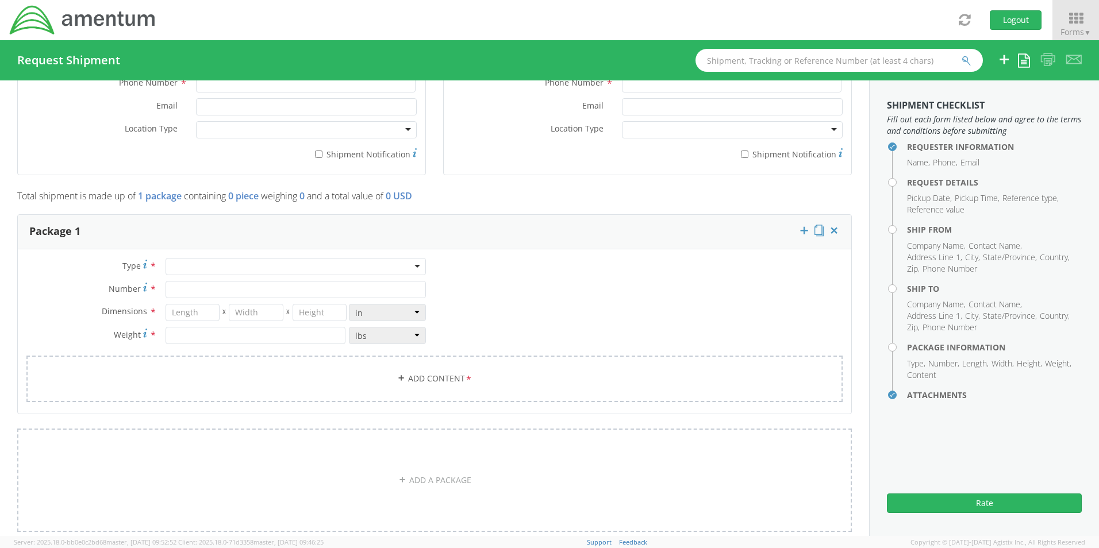
scroll to position [805, 0]
click at [420, 381] on link "Add Content *" at bounding box center [434, 376] width 816 height 47
select select
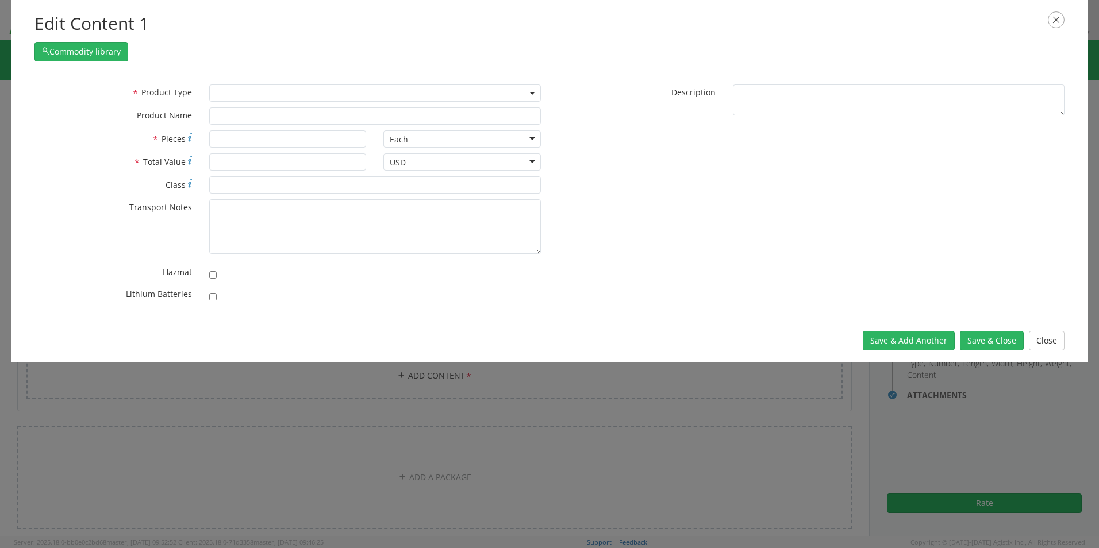
click at [251, 91] on span at bounding box center [375, 93] width 332 height 17
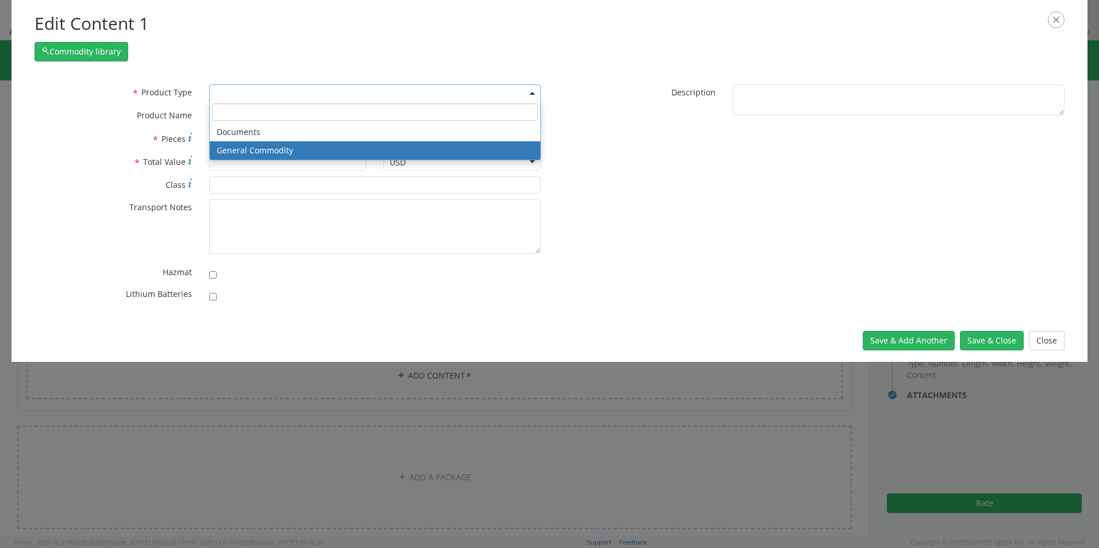
select select "COMMODITY"
type input "General Commodity"
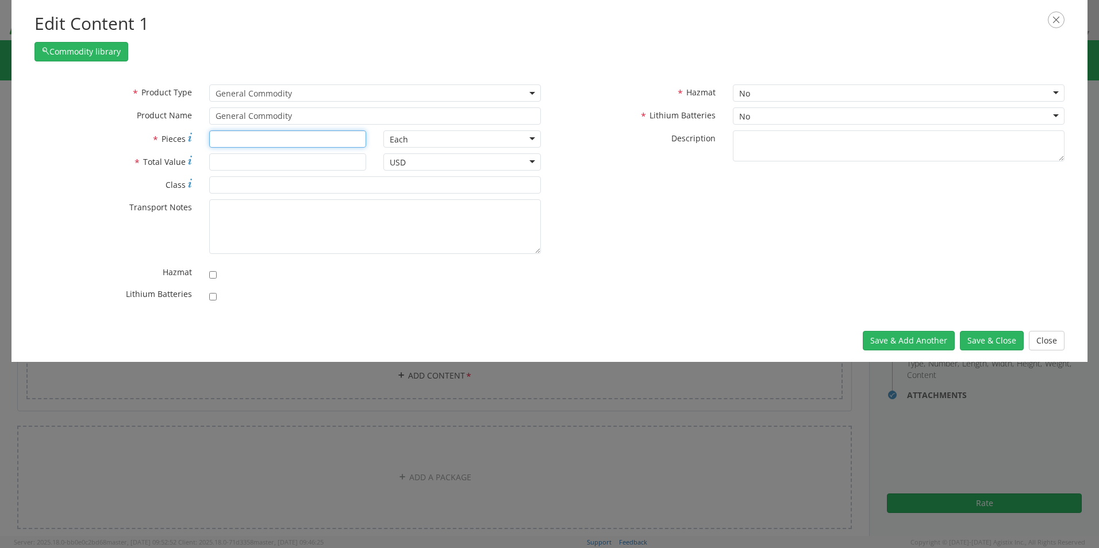
click at [225, 139] on input "* Pieces" at bounding box center [288, 138] width 158 height 17
type input "1"
click at [229, 168] on input "* Total Value" at bounding box center [288, 161] width 158 height 17
type input "15.00"
drag, startPoint x: 1009, startPoint y: 345, endPoint x: 852, endPoint y: 316, distance: 159.6
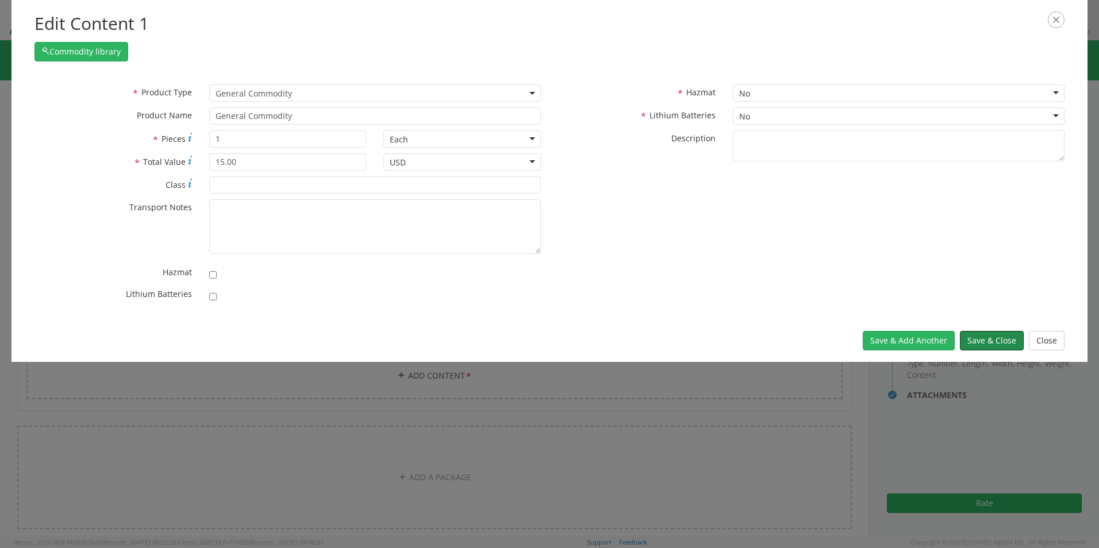
click at [1008, 345] on button "Save & Close" at bounding box center [992, 341] width 64 height 20
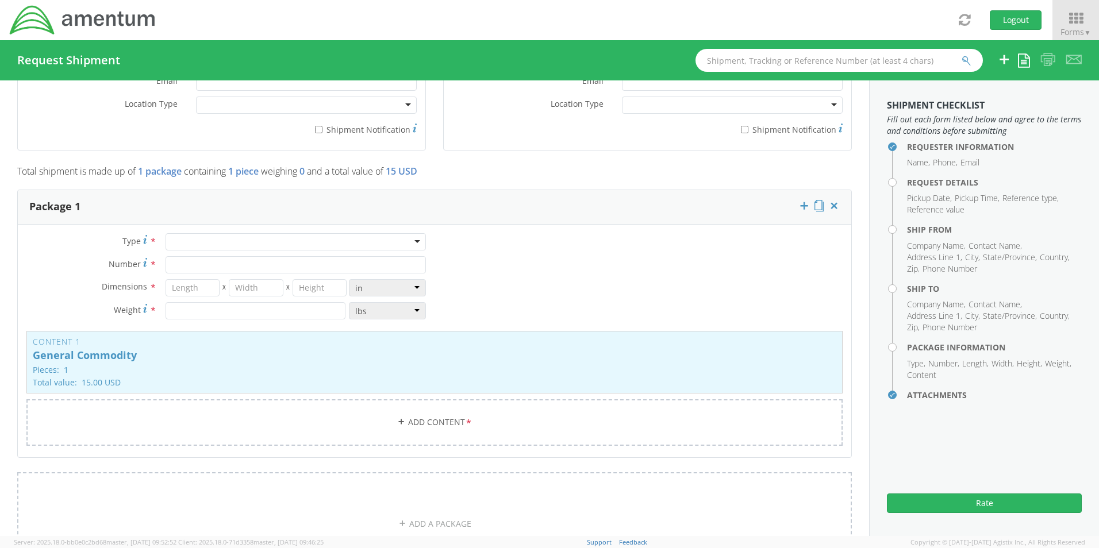
scroll to position [920, 0]
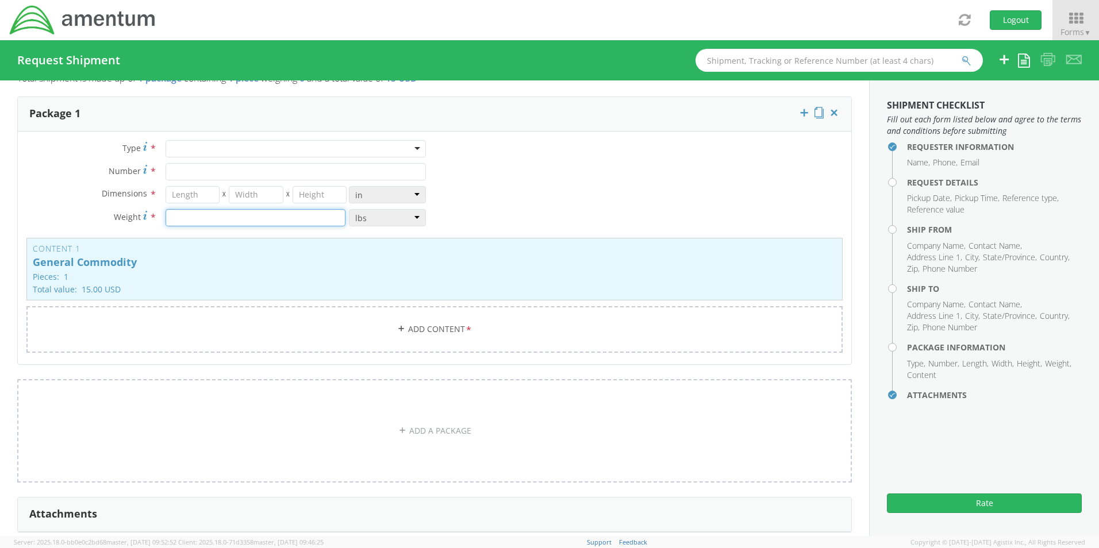
click at [190, 219] on input "number" at bounding box center [256, 217] width 180 height 17
type input "4.32"
click at [195, 193] on input "number" at bounding box center [193, 194] width 55 height 17
type input "12.5"
click at [247, 194] on input "number" at bounding box center [256, 194] width 55 height 17
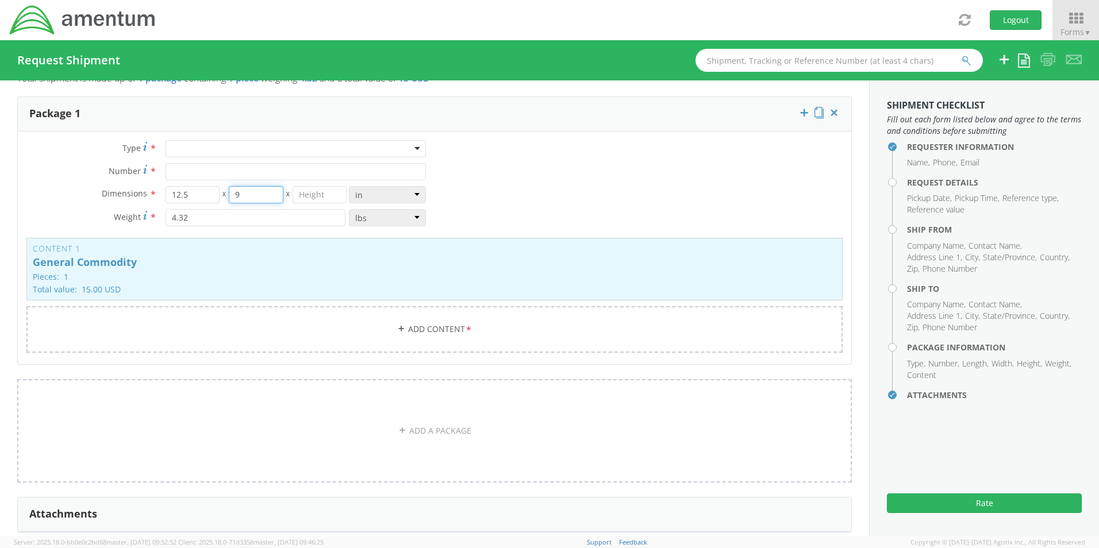
type input "9"
click at [308, 194] on input "number" at bounding box center [320, 194] width 55 height 17
type input "7.5"
click at [204, 177] on input "Number *" at bounding box center [296, 171] width 260 height 17
type input "1"
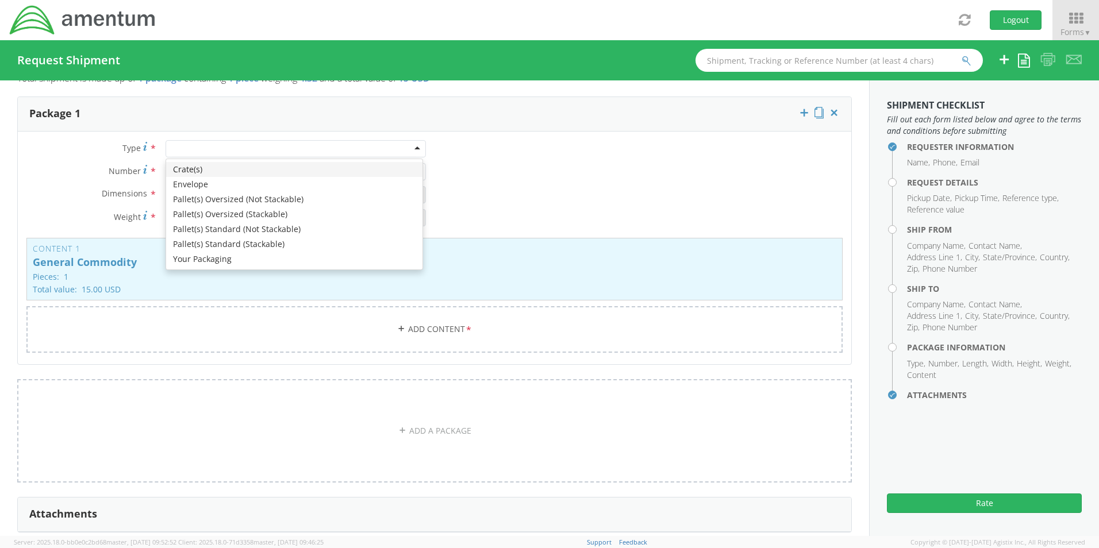
click at [216, 147] on div at bounding box center [296, 148] width 260 height 17
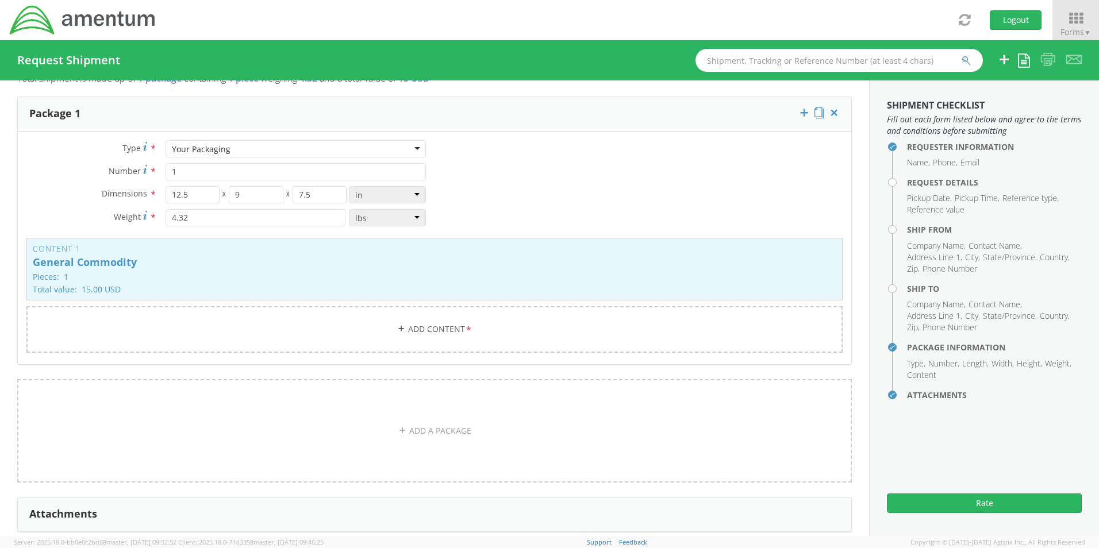
click at [553, 220] on div "Type * Your Packaging Your Packaging Crate(s) Envelope Pallet(s) Oversized (Not…" at bounding box center [435, 253] width 834 height 227
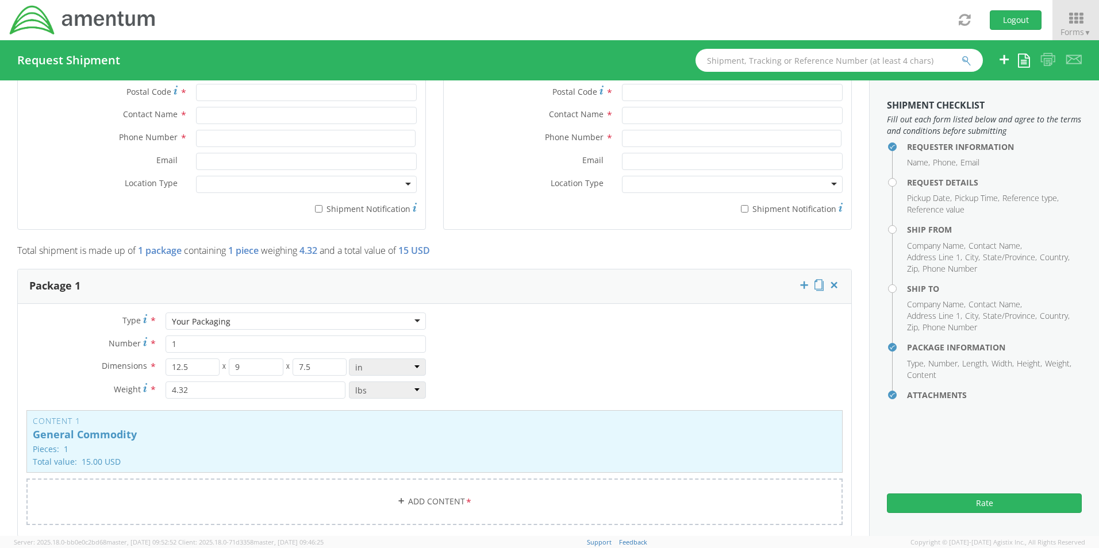
scroll to position [460, 0]
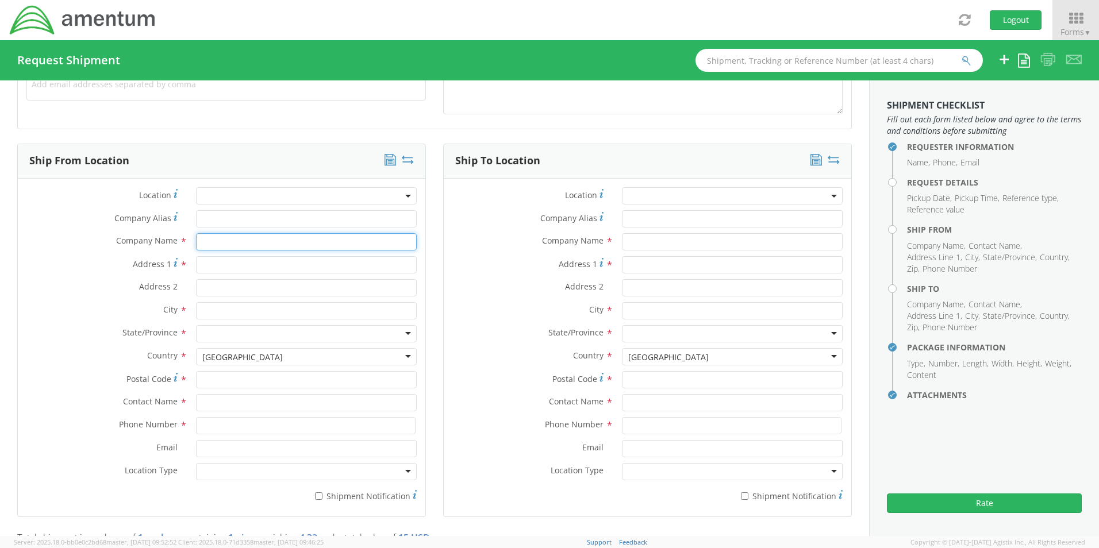
click at [237, 245] on input "text" at bounding box center [306, 241] width 221 height 17
type input "Amentum"
type input "[STREET_ADDRESS][PERSON_NAME]"
type input "Suite 118-120"
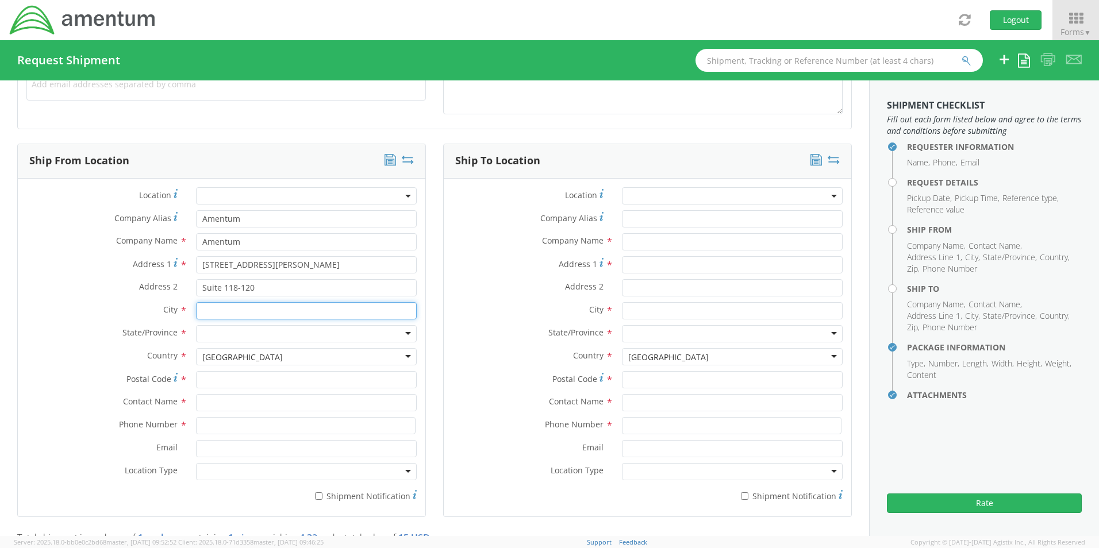
type input "ODON"
type input "47562"
type input "[PERSON_NAME]"
type input "8124868185"
type input "[PERSON_NAME][EMAIL_ADDRESS][PERSON_NAME][DOMAIN_NAME]"
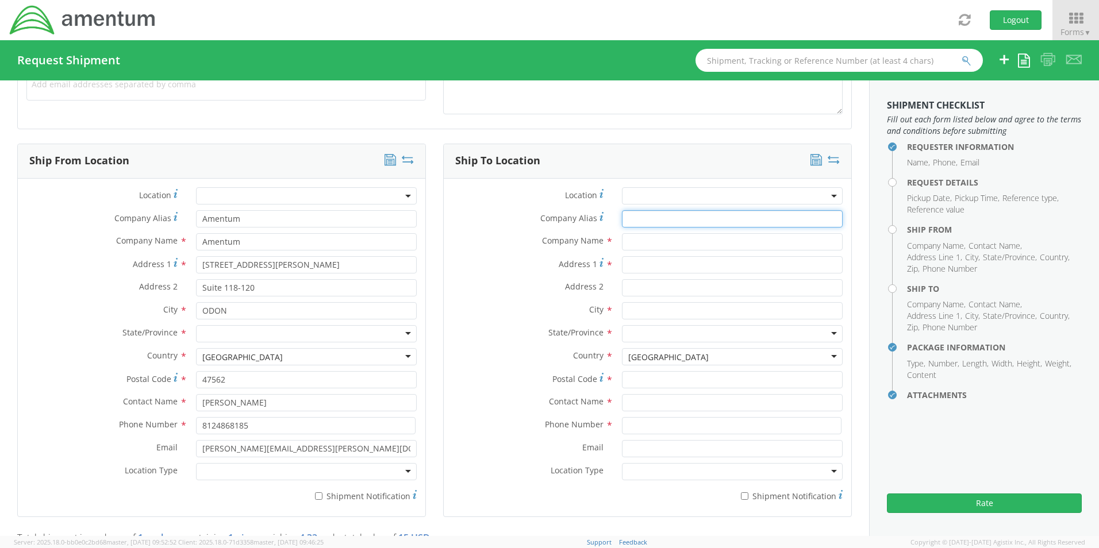
type input "Amentum"
type input "6180 Guardian Gateway"
type input "Suite 118-120"
type input "Aberdeen Proving Ground"
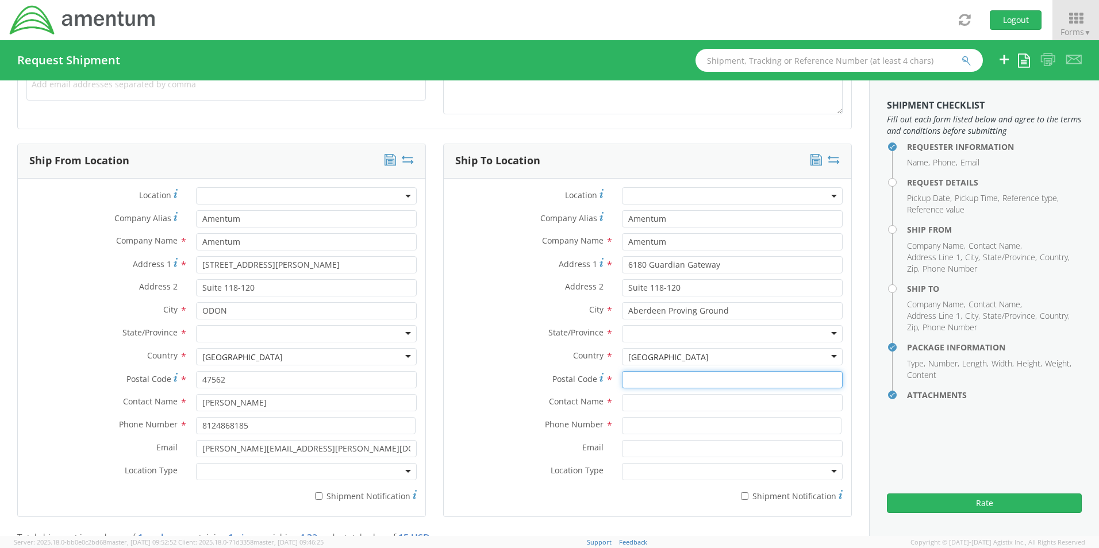
type input "21005"
type input "[PERSON_NAME]"
type input "8124449561"
type input "[PERSON_NAME][EMAIL_ADDRESS][PERSON_NAME][DOMAIN_NAME]"
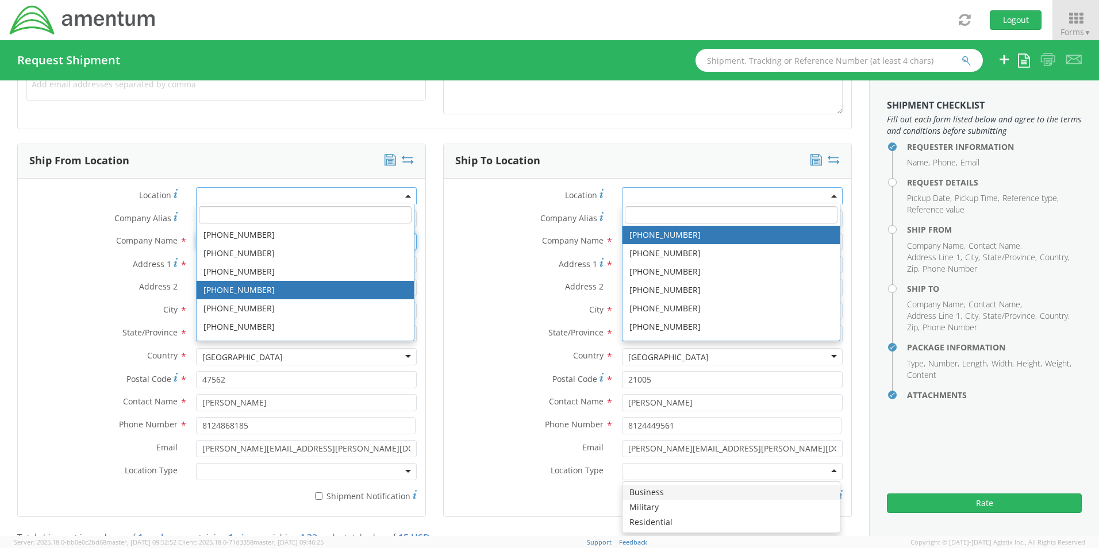
scroll to position [0, 0]
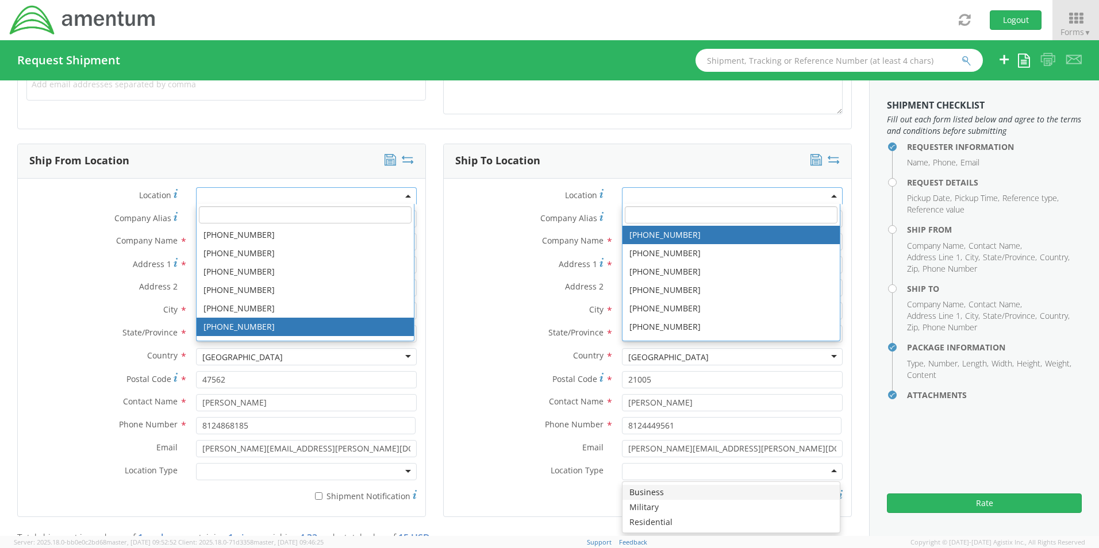
click at [490, 339] on label "State/Province *" at bounding box center [529, 332] width 170 height 15
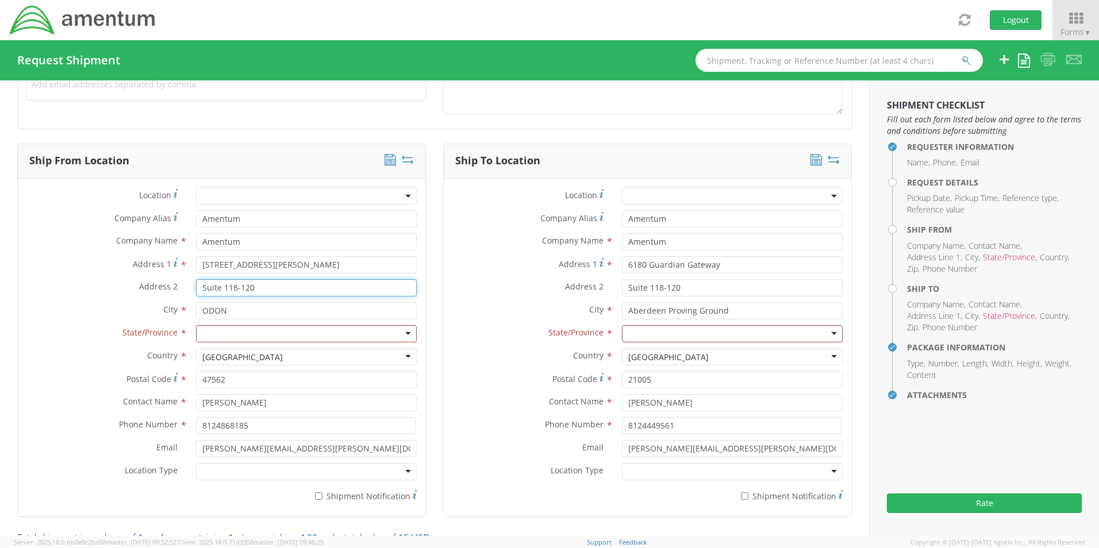
drag, startPoint x: 271, startPoint y: 294, endPoint x: 174, endPoint y: 294, distance: 96.6
click at [174, 294] on div "Address 2 * Suite 118-120" at bounding box center [222, 287] width 408 height 17
click at [227, 333] on div at bounding box center [306, 333] width 221 height 17
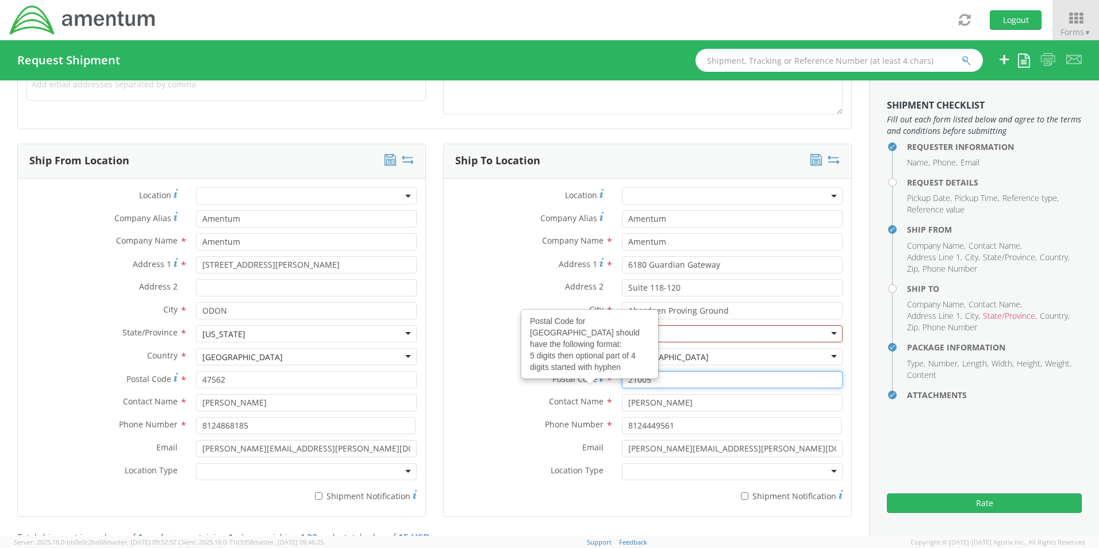
drag, startPoint x: 642, startPoint y: 379, endPoint x: 594, endPoint y: 379, distance: 47.1
click at [594, 379] on div "Postal Code Postal Code for United States should have the following format: 5 d…" at bounding box center [648, 379] width 408 height 17
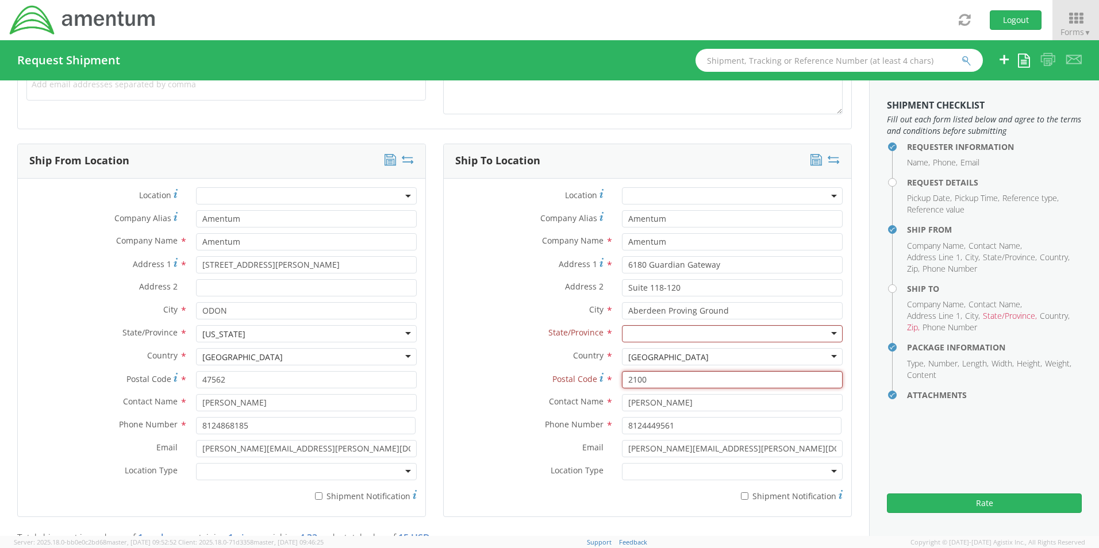
type input "21005"
type input "Suite 118-120"
type input "Amentum"
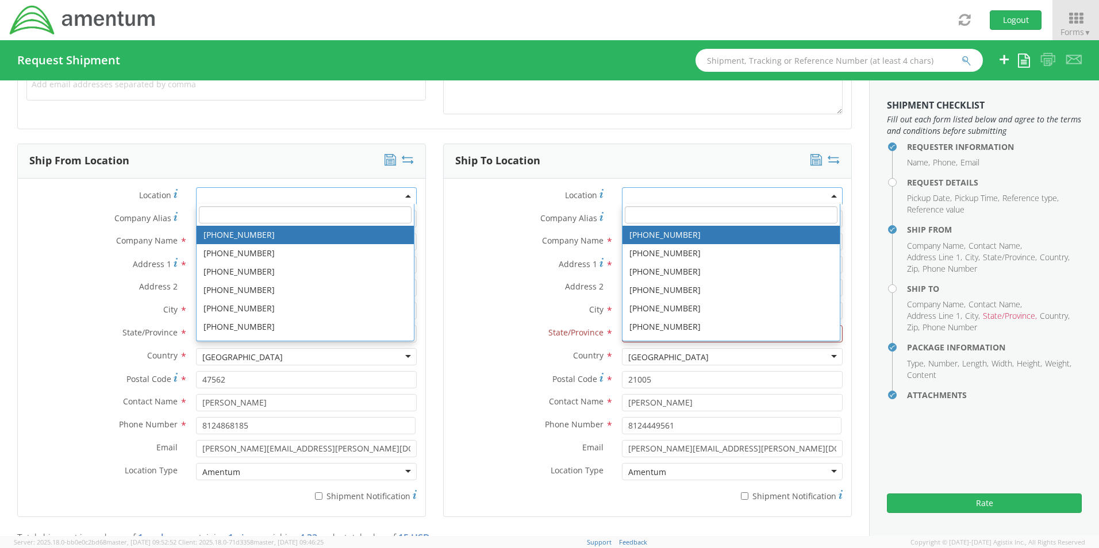
type input "[GEOGRAPHIC_DATA]"
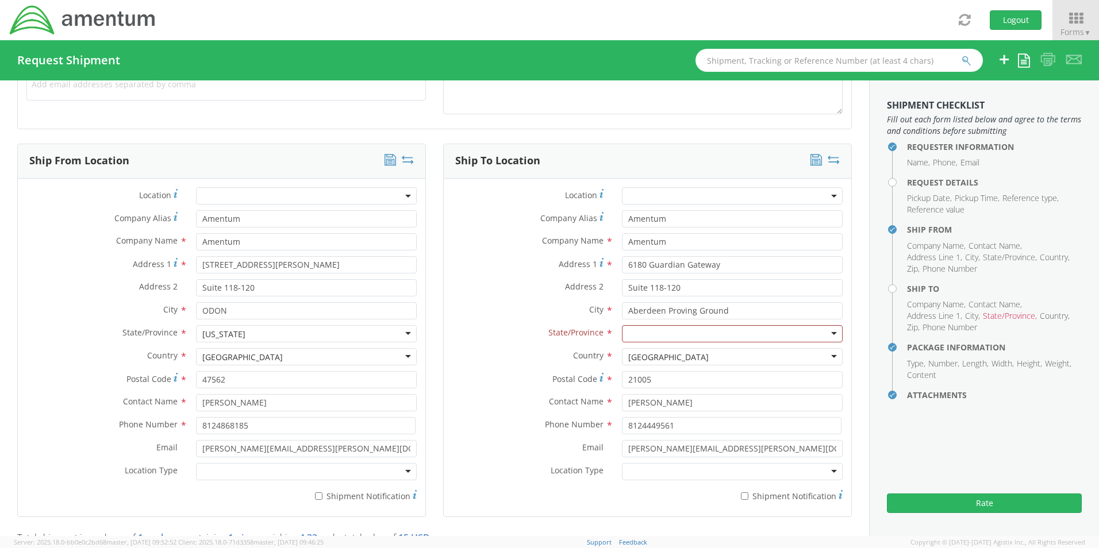
click at [454, 407] on label "Contact Name *" at bounding box center [529, 401] width 170 height 15
click at [695, 330] on div at bounding box center [732, 333] width 221 height 17
drag, startPoint x: 675, startPoint y: 408, endPoint x: 581, endPoint y: 404, distance: 93.8
click at [581, 404] on div "Contact Name * [PERSON_NAME]" at bounding box center [648, 402] width 408 height 17
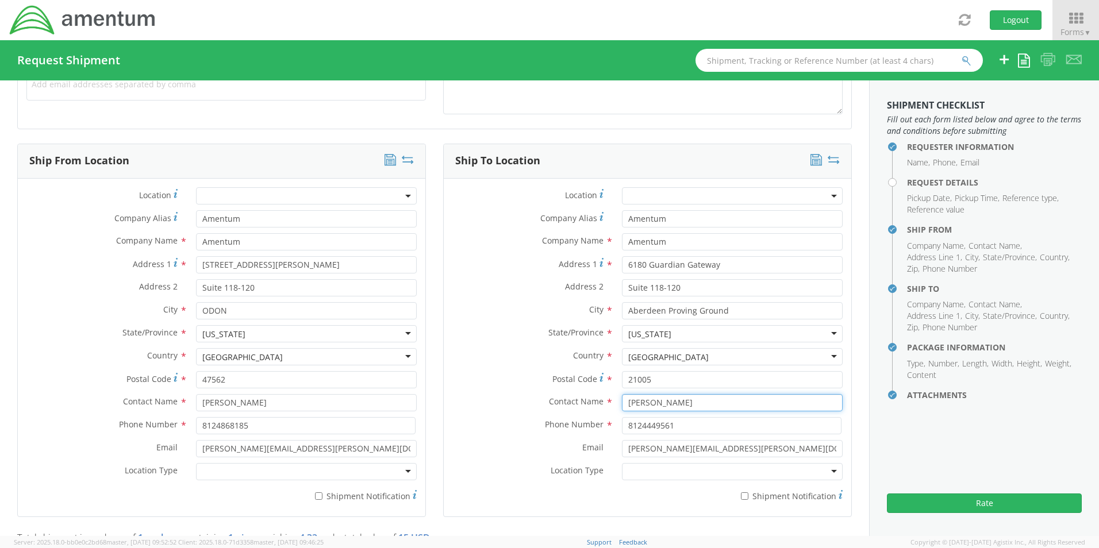
type input "[PERSON_NAME]"
drag, startPoint x: 673, startPoint y: 428, endPoint x: 593, endPoint y: 429, distance: 80.5
click at [593, 429] on div "Phone Number * 8124449561" at bounding box center [648, 425] width 408 height 17
type input "4436317263"
drag, startPoint x: 736, startPoint y: 448, endPoint x: 433, endPoint y: 443, distance: 303.0
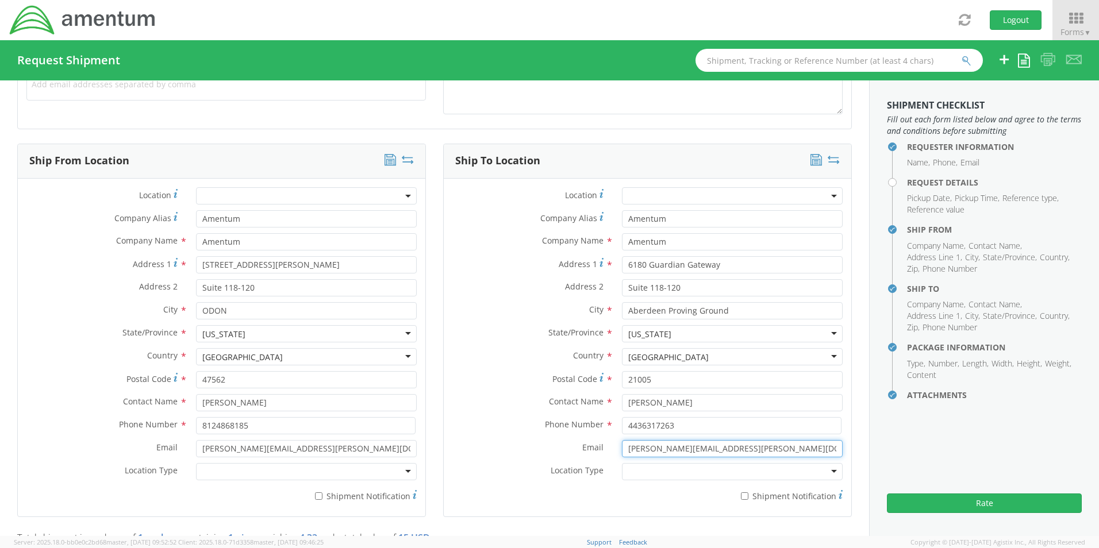
click at [435, 443] on div "Ship To Location Location * Company Alias * Amentum Company Name * Amentum sear…" at bounding box center [648, 338] width 426 height 388
click at [627, 448] on input "Email *" at bounding box center [732, 448] width 221 height 17
paste input "[PERSON_NAME][EMAIL_ADDRESS][PERSON_NAME][DOMAIN_NAME]"
type input "[PERSON_NAME][EMAIL_ADDRESS][PERSON_NAME][DOMAIN_NAME]"
click at [527, 375] on label "Postal Code *" at bounding box center [529, 379] width 170 height 16
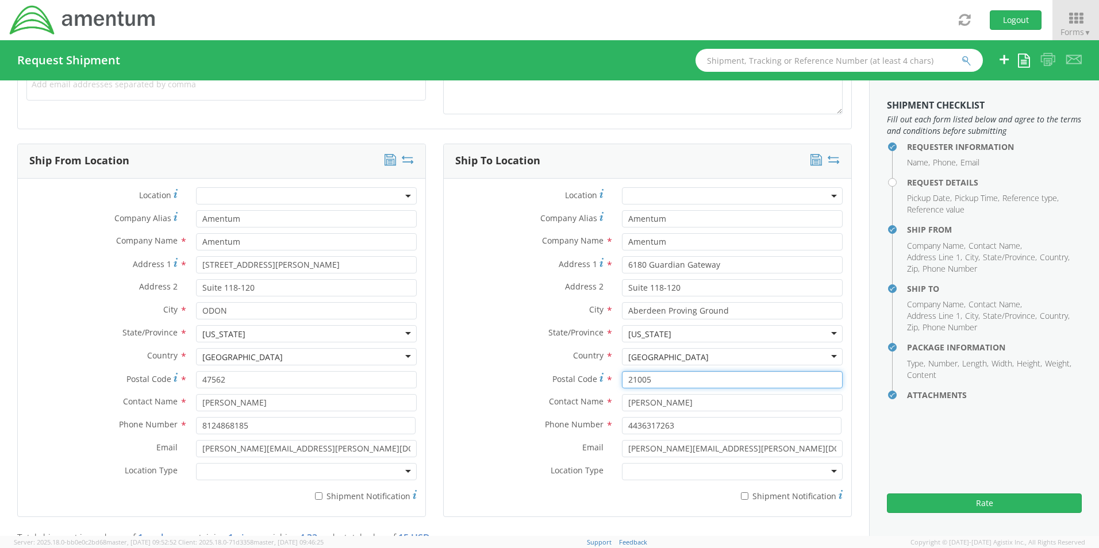
click at [622, 375] on input "21005" at bounding box center [732, 379] width 221 height 17
click at [479, 457] on div "Email * [PERSON_NAME][EMAIL_ADDRESS][PERSON_NAME][DOMAIN_NAME]" at bounding box center [648, 448] width 408 height 17
drag, startPoint x: 225, startPoint y: 287, endPoint x: 155, endPoint y: 285, distance: 70.2
click at [155, 285] on div "Address 2 * Suite 118-120" at bounding box center [222, 287] width 408 height 17
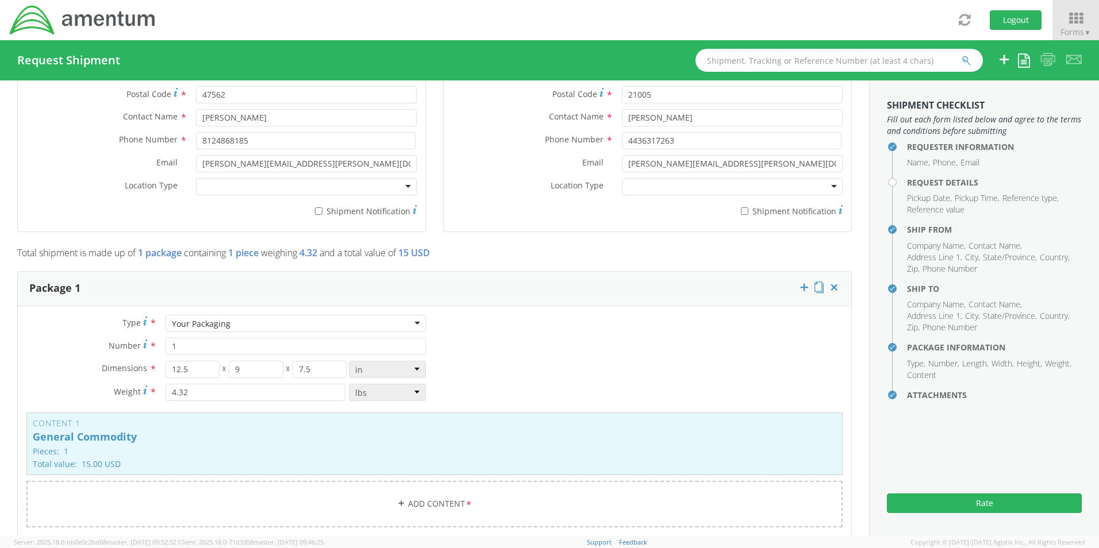
scroll to position [747, 0]
click at [586, 353] on div "Type * Your Packaging Your Packaging Crate(s) Envelope Pallet(s) Oversized (Not…" at bounding box center [435, 426] width 834 height 227
click at [923, 506] on button "Rate" at bounding box center [984, 504] width 195 height 20
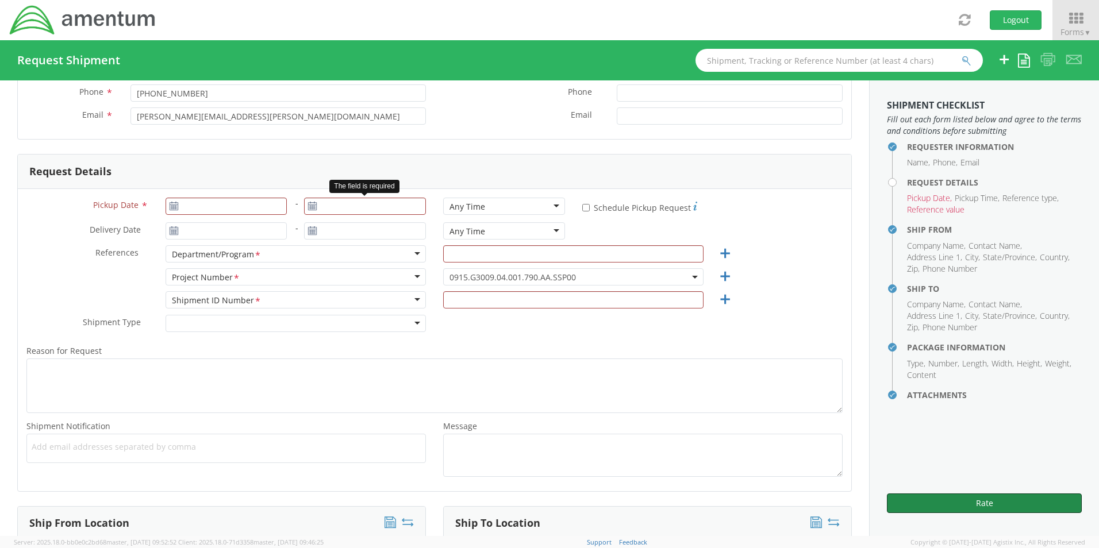
scroll to position [0, 0]
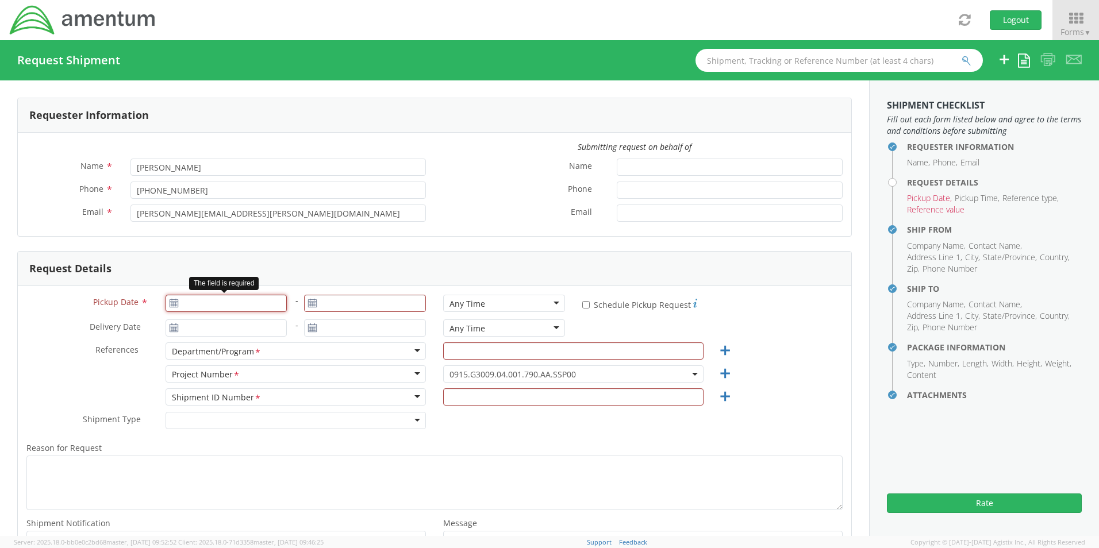
type input "[DATE]"
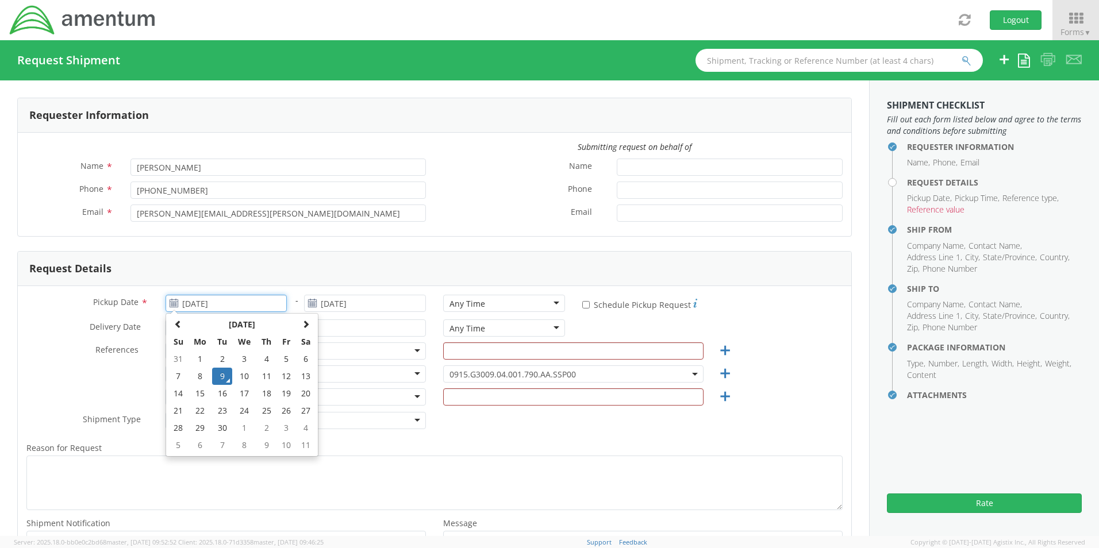
click at [212, 300] on input "[DATE]" at bounding box center [227, 303] width 122 height 17
click at [267, 378] on td "11" at bounding box center [266, 376] width 20 height 17
type input "[DATE]"
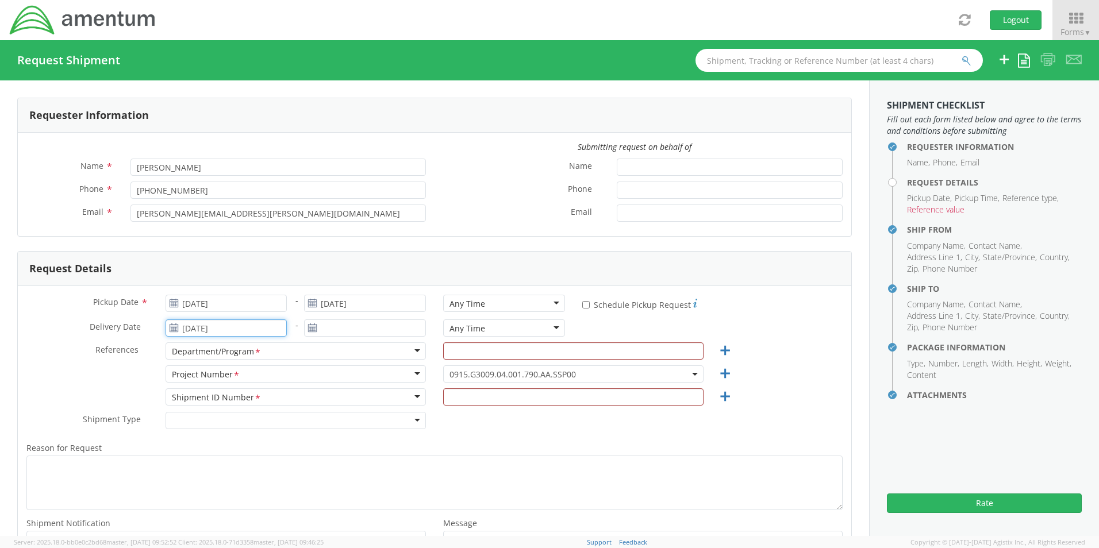
click at [232, 331] on input "[DATE]" at bounding box center [227, 328] width 122 height 17
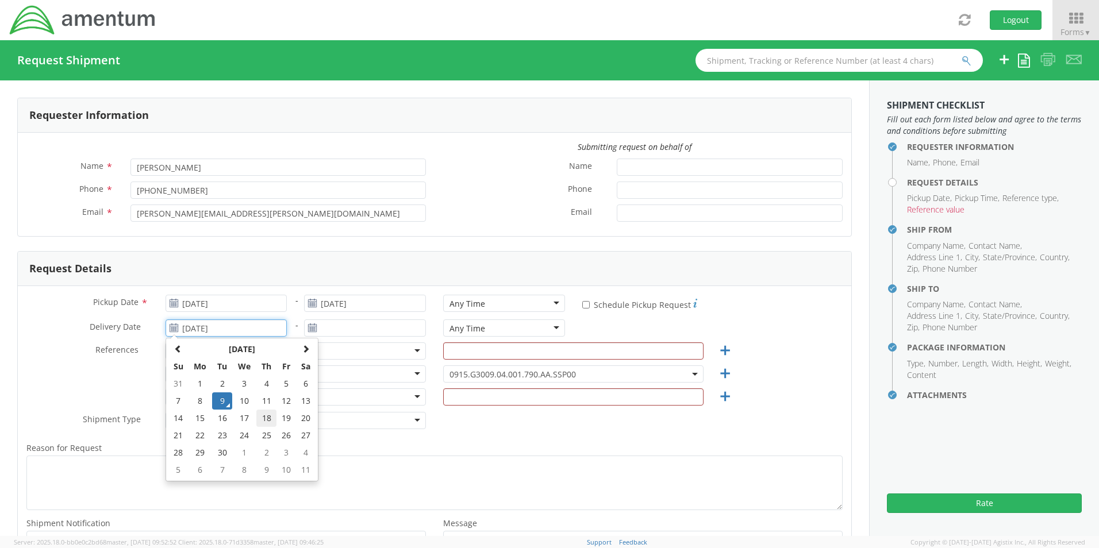
click at [262, 420] on td "18" at bounding box center [266, 418] width 20 height 17
type input "[DATE]"
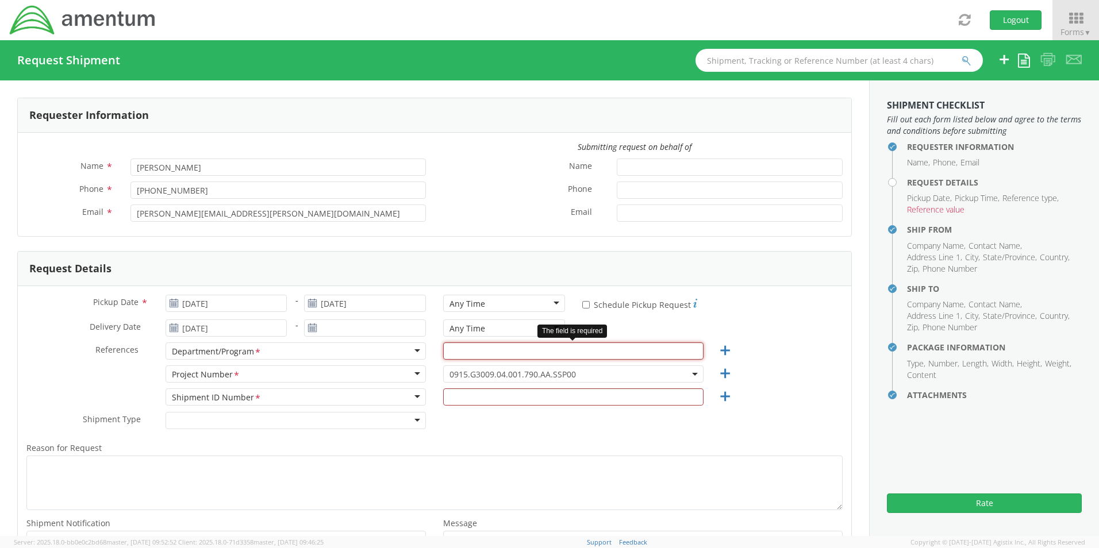
click at [473, 350] on input "text" at bounding box center [573, 351] width 260 height 17
type input "Business Ops"
click at [550, 370] on span "0915.G3009.04.001.790.AA.SSP00" at bounding box center [574, 374] width 248 height 11
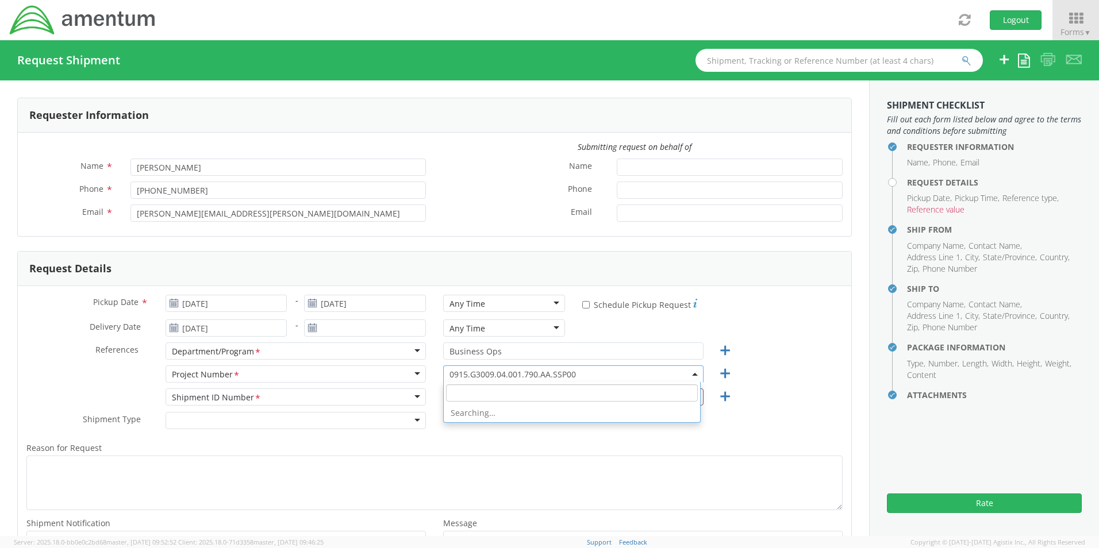
click at [520, 390] on input "search" at bounding box center [572, 393] width 252 height 17
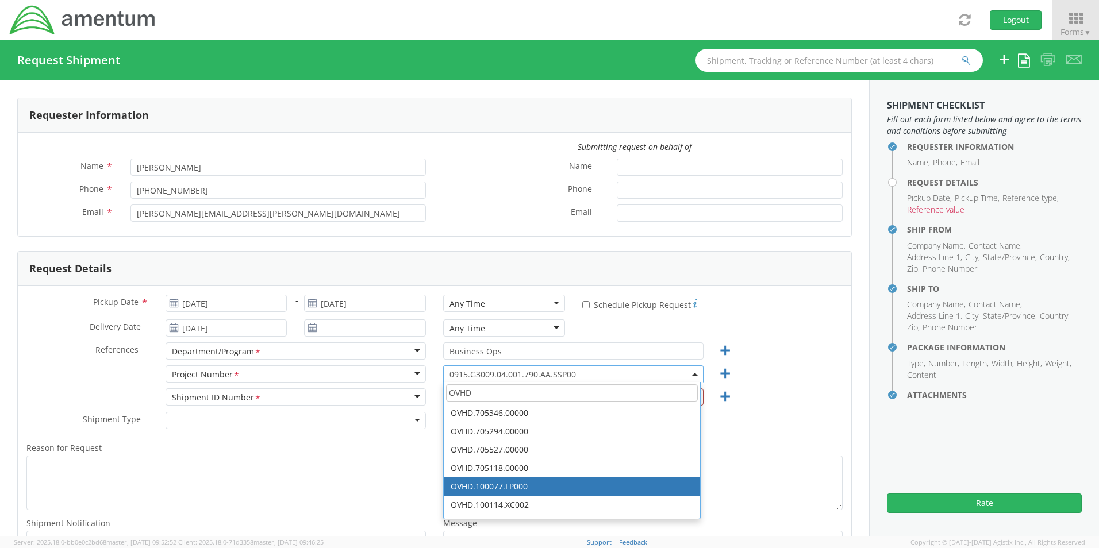
type input "OVHD"
select select "OVHD.100077.LP000"
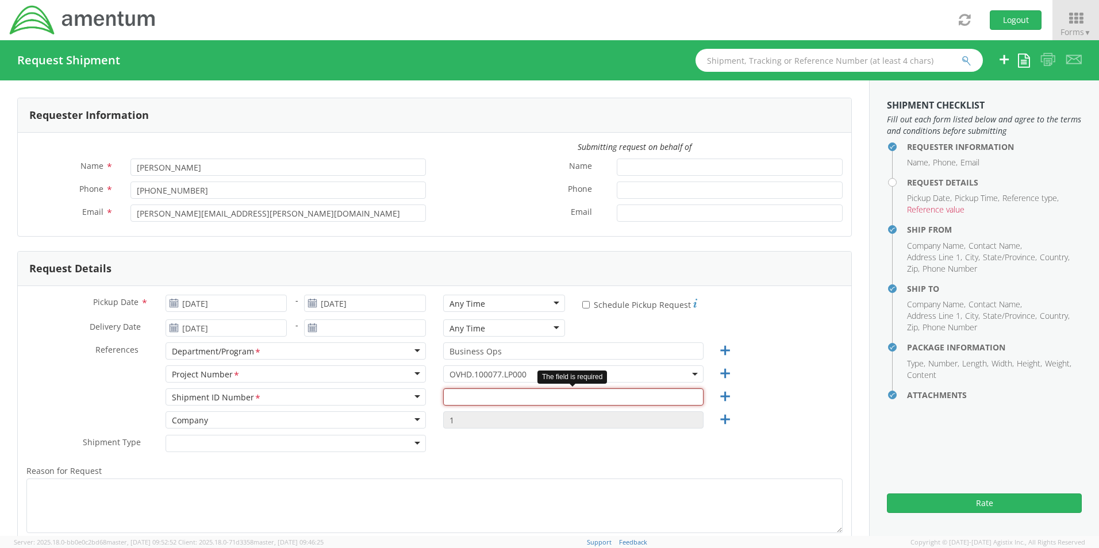
click at [469, 402] on input "text" at bounding box center [573, 397] width 260 height 17
type input "Business Ops"
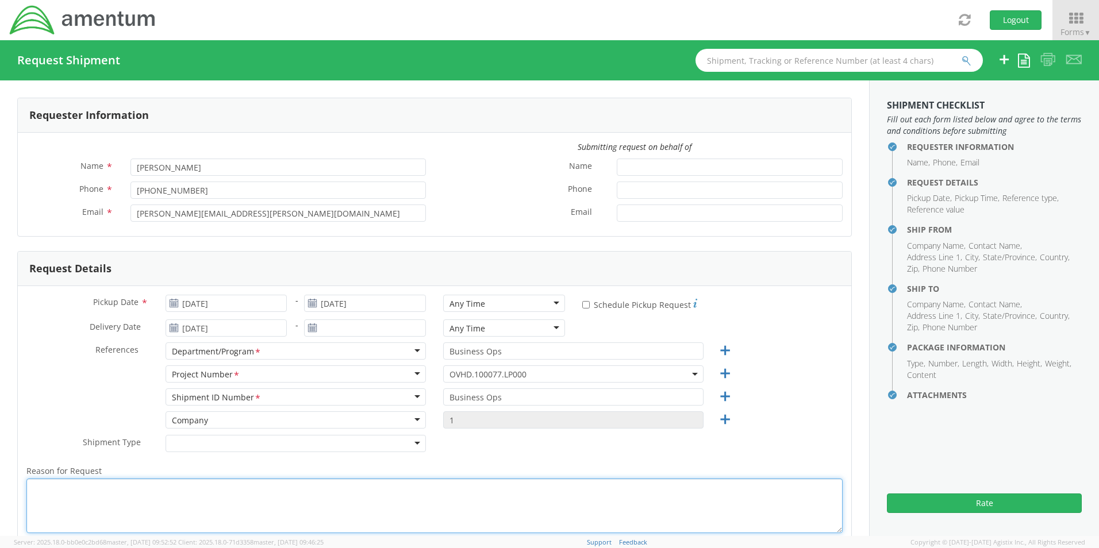
click at [486, 486] on textarea "Reason for Request *" at bounding box center [434, 506] width 816 height 55
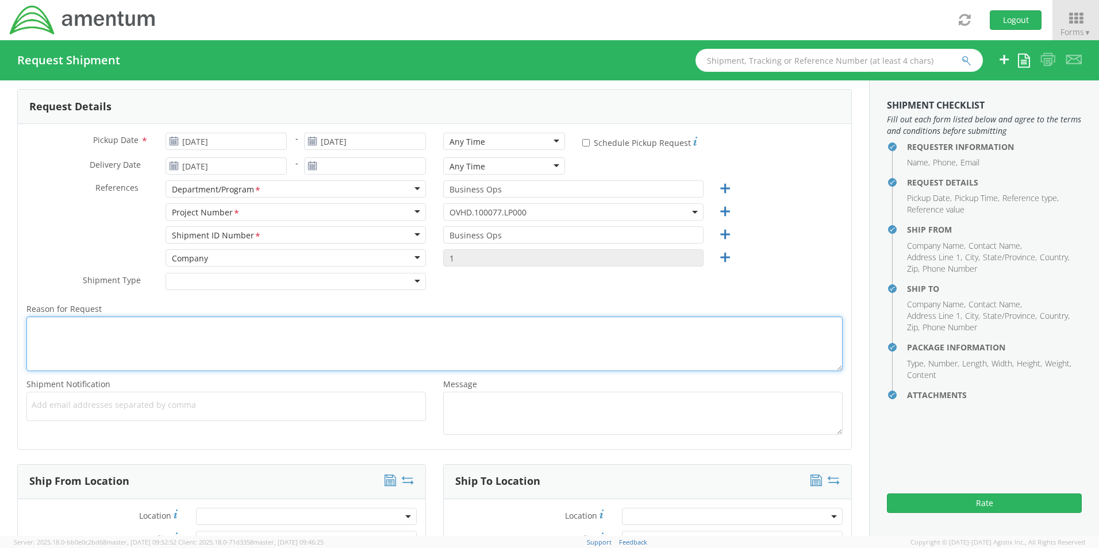
scroll to position [172, 0]
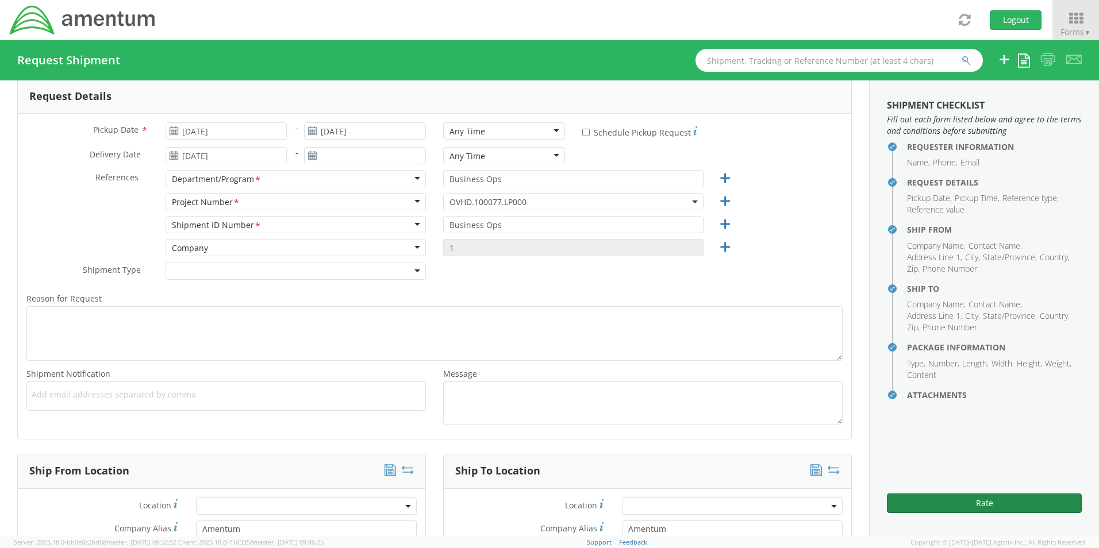
click at [971, 498] on button "Rate" at bounding box center [984, 504] width 195 height 20
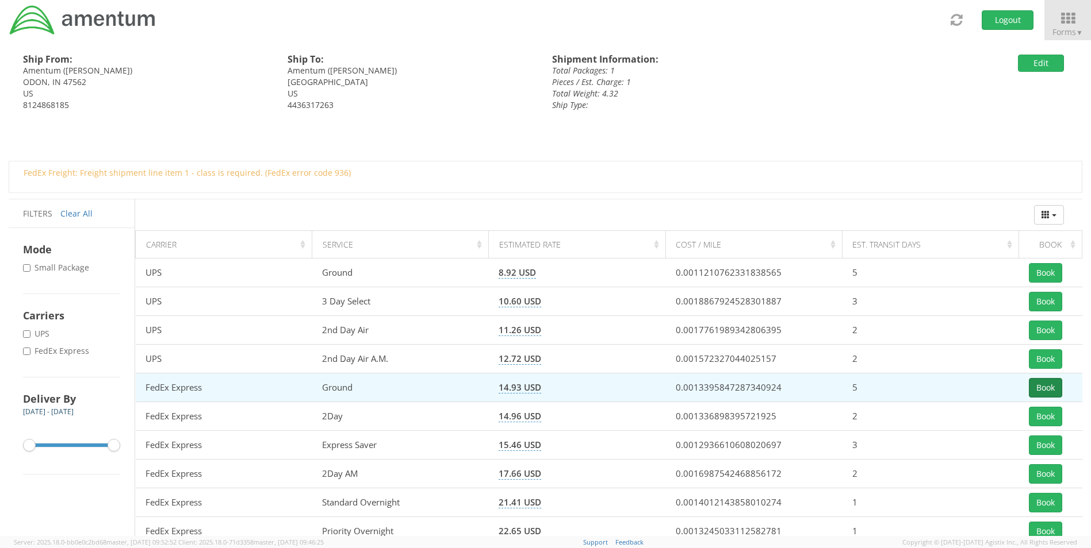
click at [1056, 387] on button "Book" at bounding box center [1044, 388] width 33 height 20
